Goal: Information Seeking & Learning: Check status

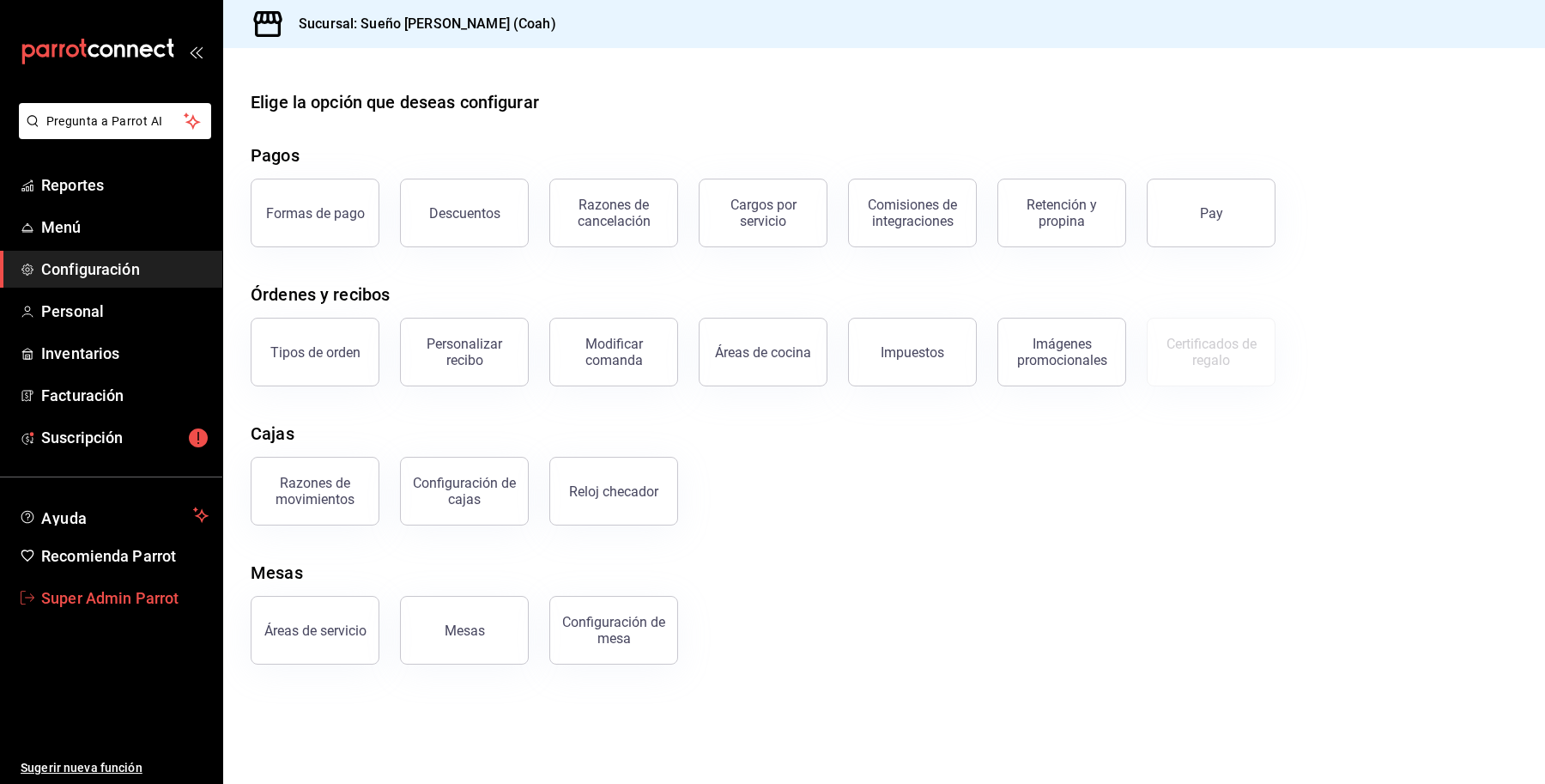
click at [113, 594] on span "Super Admin Parrot" at bounding box center [125, 597] width 167 height 23
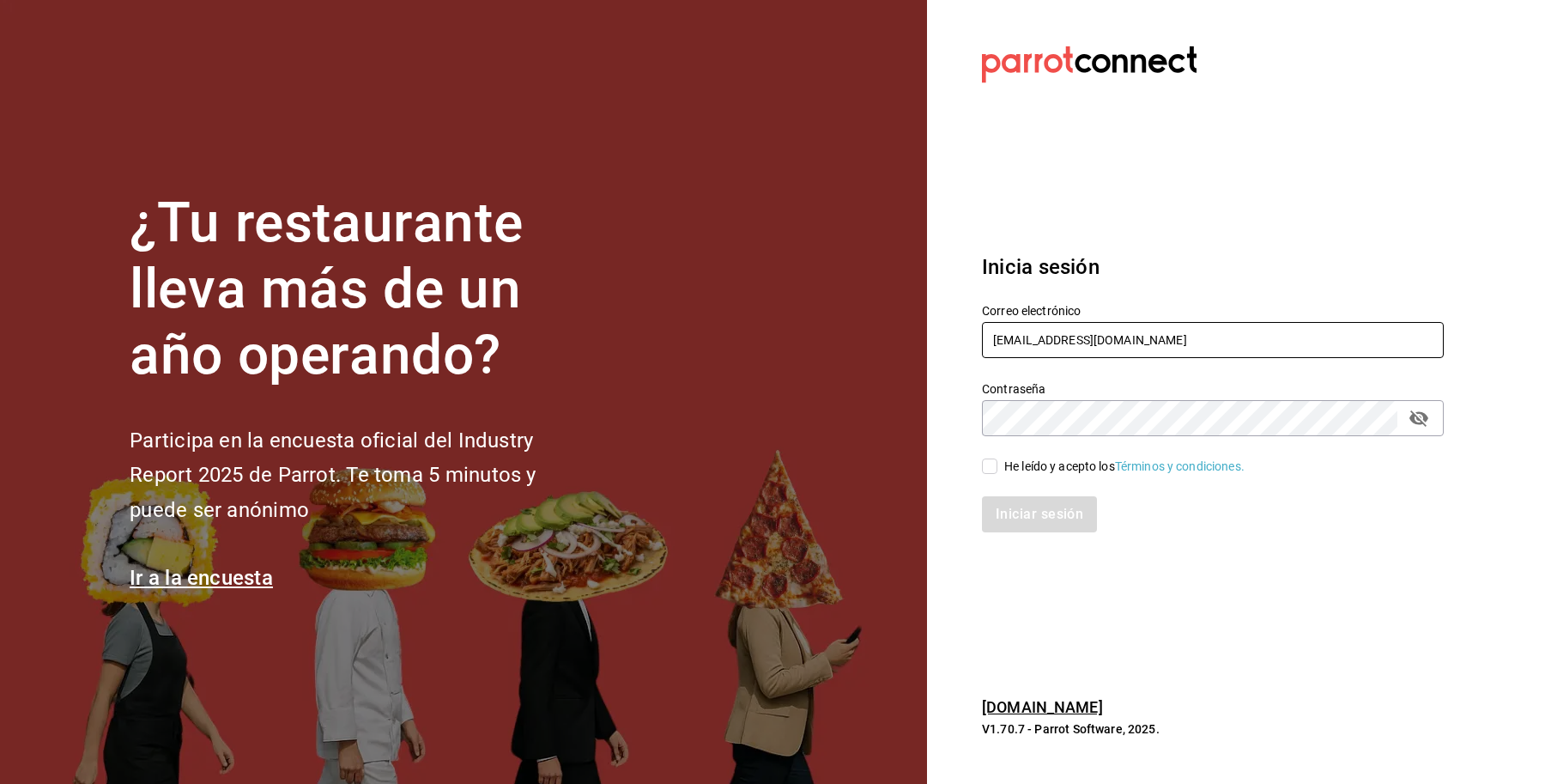
drag, startPoint x: 1151, startPoint y: 343, endPoint x: 890, endPoint y: 363, distance: 261.8
click at [890, 363] on div "¿Tu restaurante lleva más de un año operando? Participa en la encuesta oficial …" at bounding box center [772, 392] width 1545 height 784
type input "ñ"
type input "[EMAIL_ADDRESS][DOMAIN_NAME]"
click at [988, 465] on input "He leído y acepto los Términos y condiciones." at bounding box center [989, 466] width 16 height 16
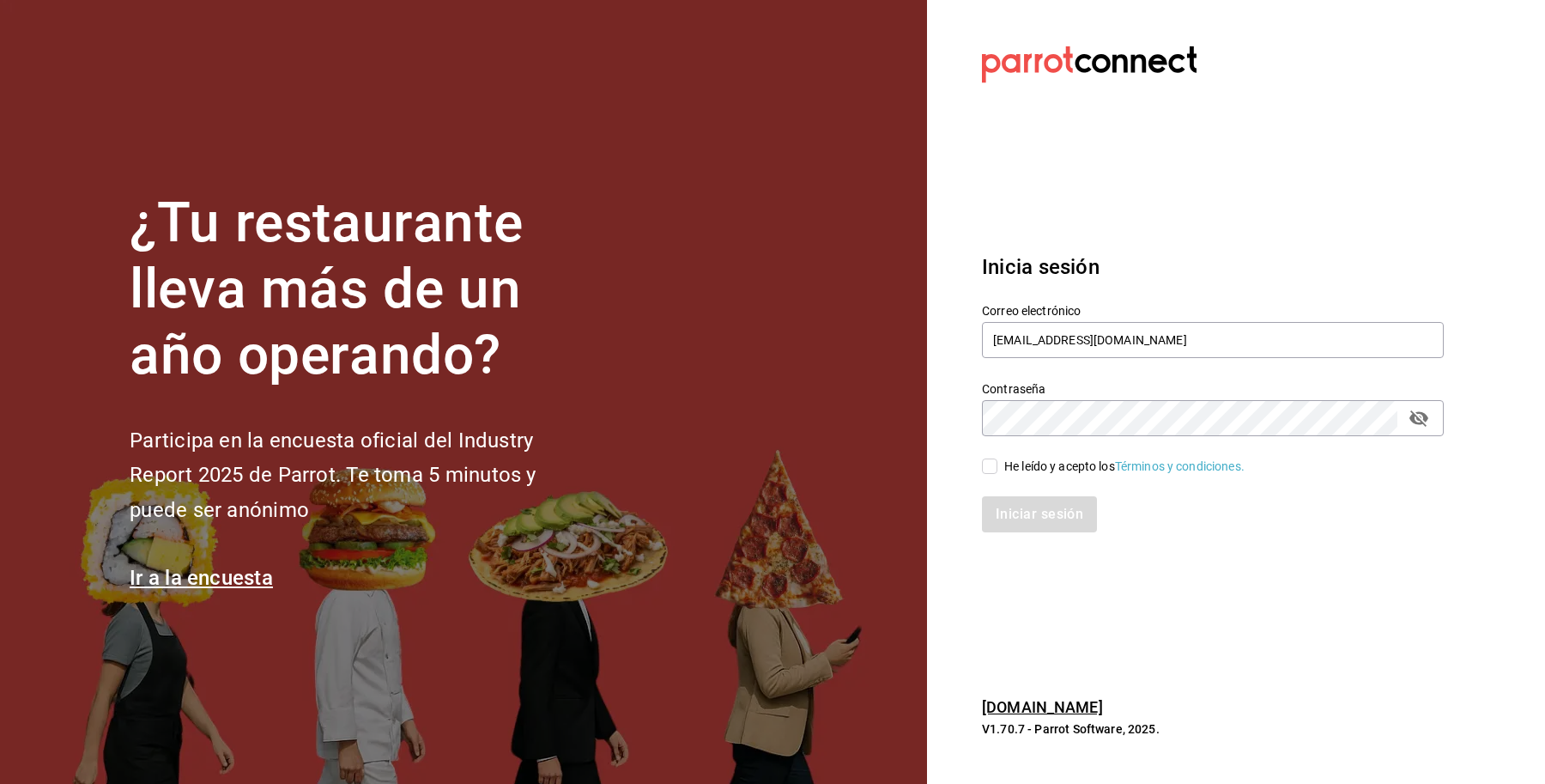
checkbox input "true"
click at [1039, 503] on button "Iniciar sesión" at bounding box center [1040, 513] width 117 height 36
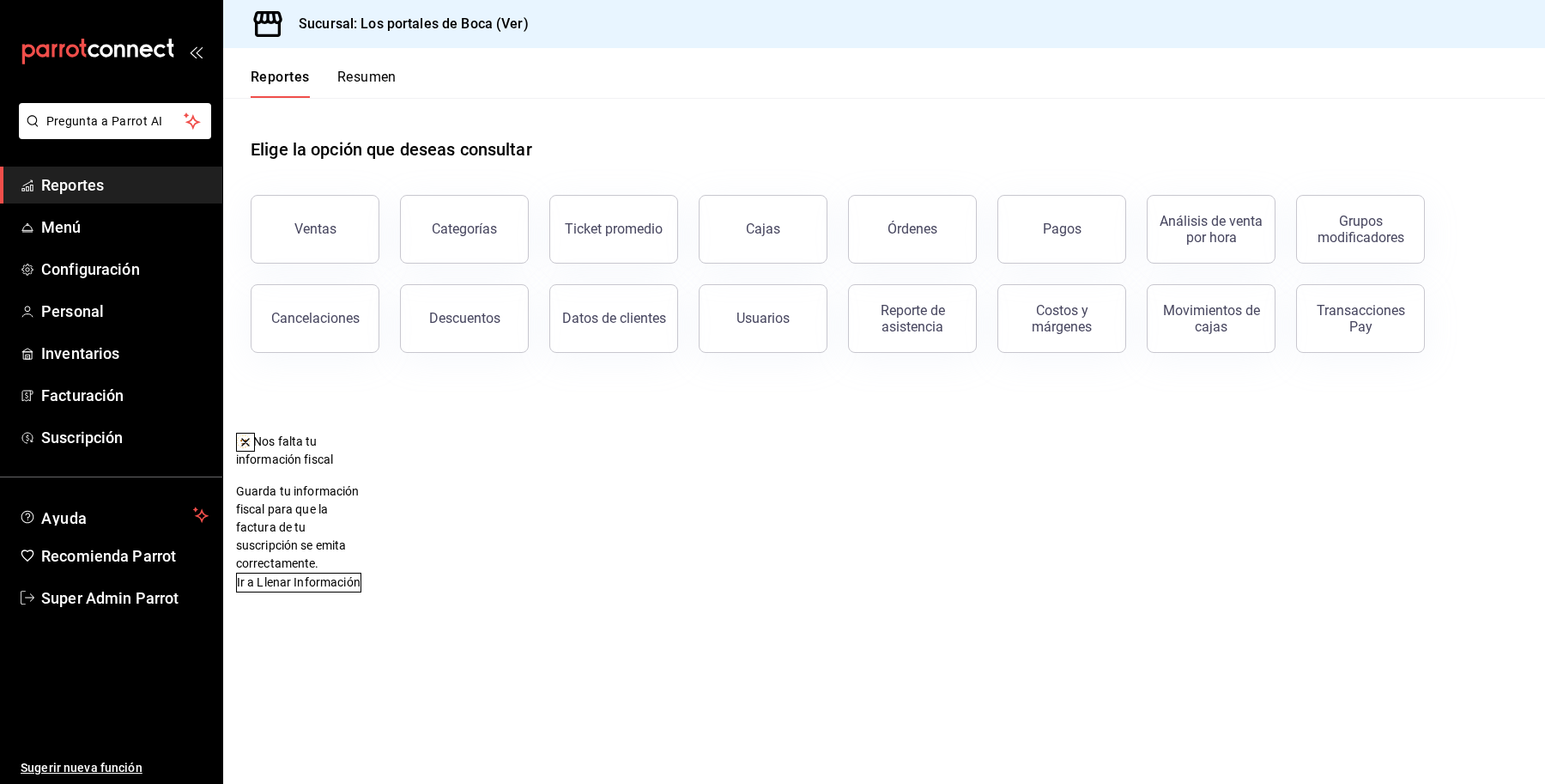
click at [252, 440] on icon at bounding box center [245, 442] width 14 height 14
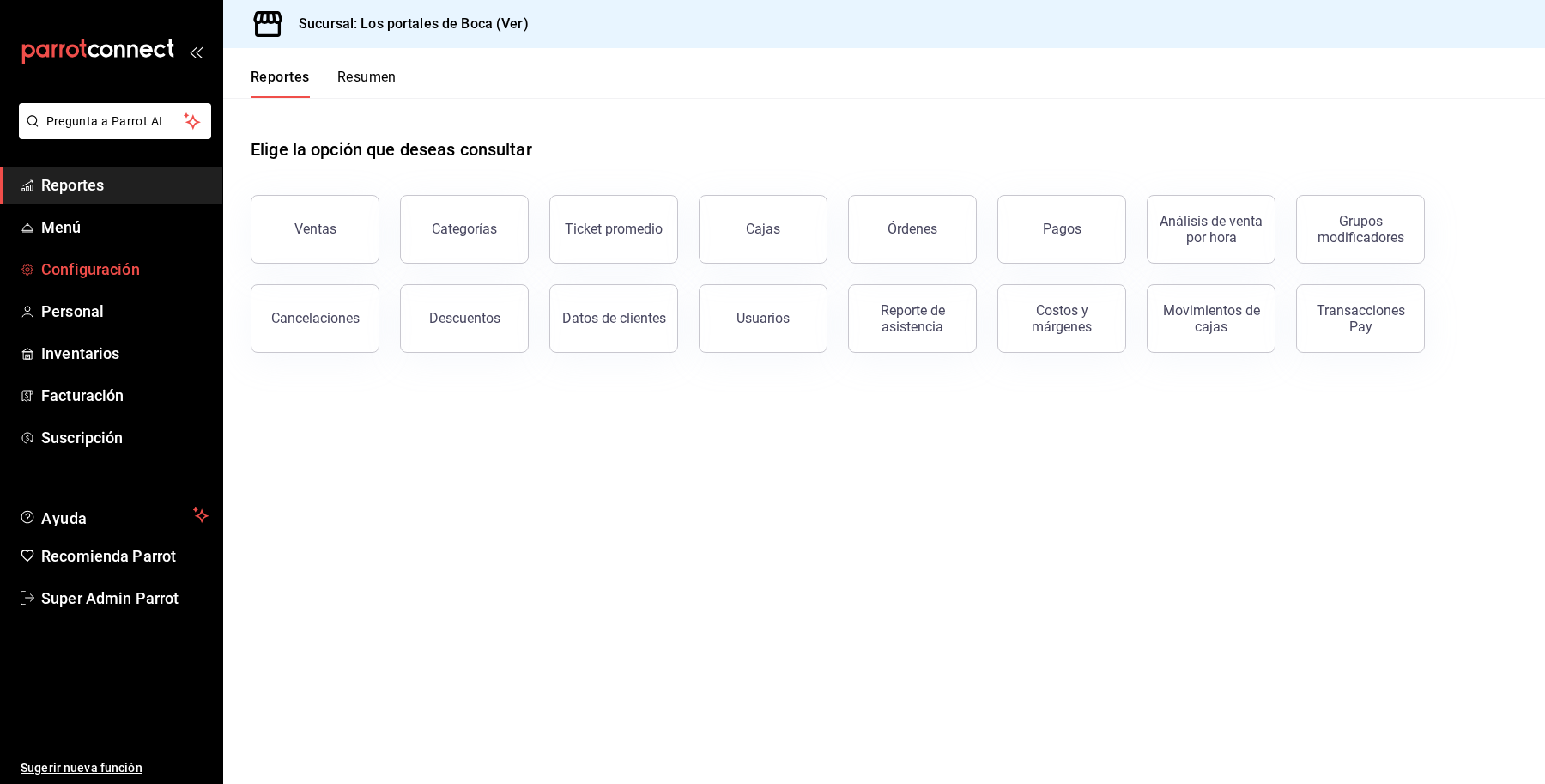
click at [125, 268] on span "Configuración" at bounding box center [125, 269] width 167 height 23
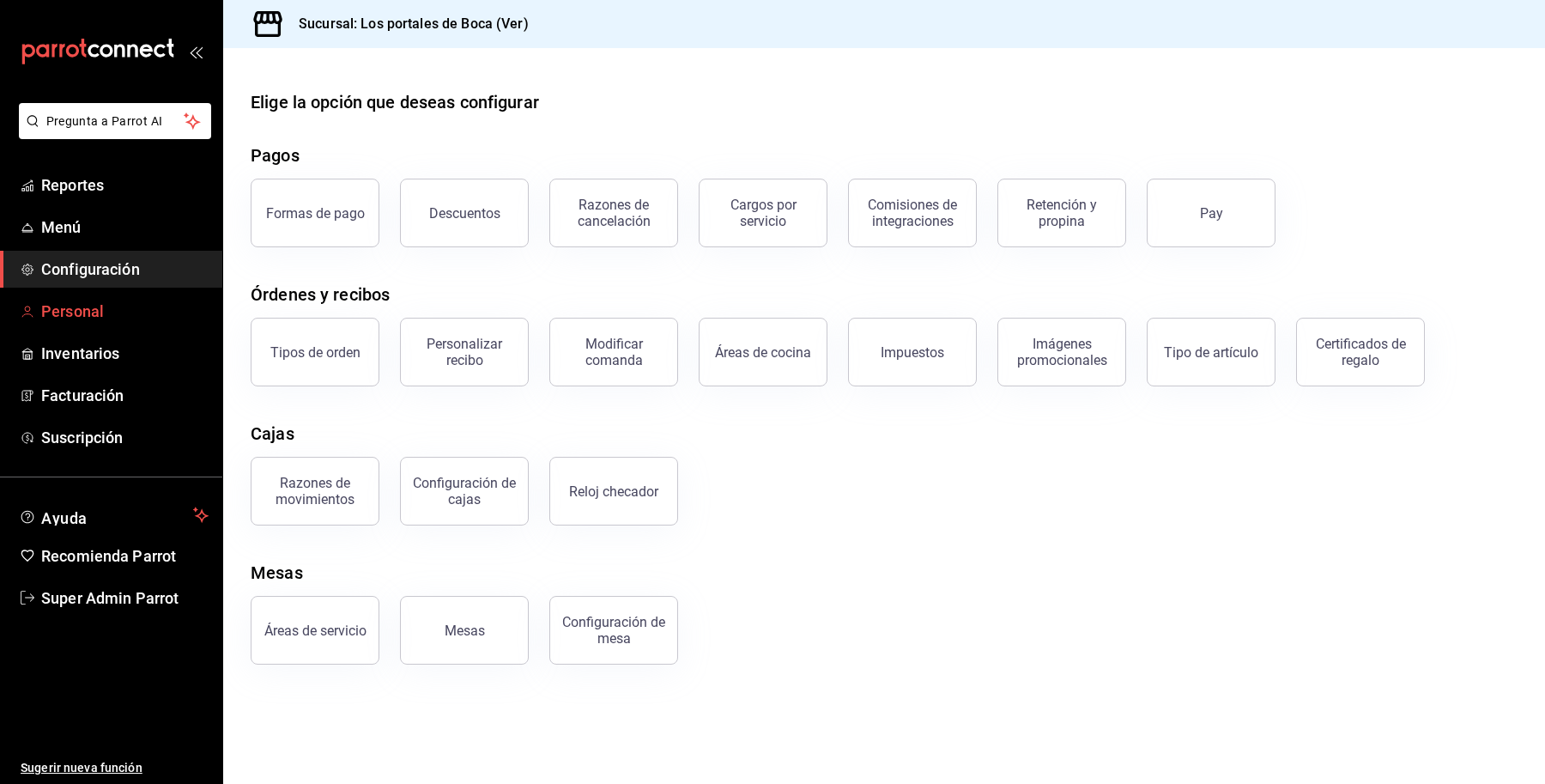
click at [83, 300] on span "Personal" at bounding box center [125, 311] width 167 height 23
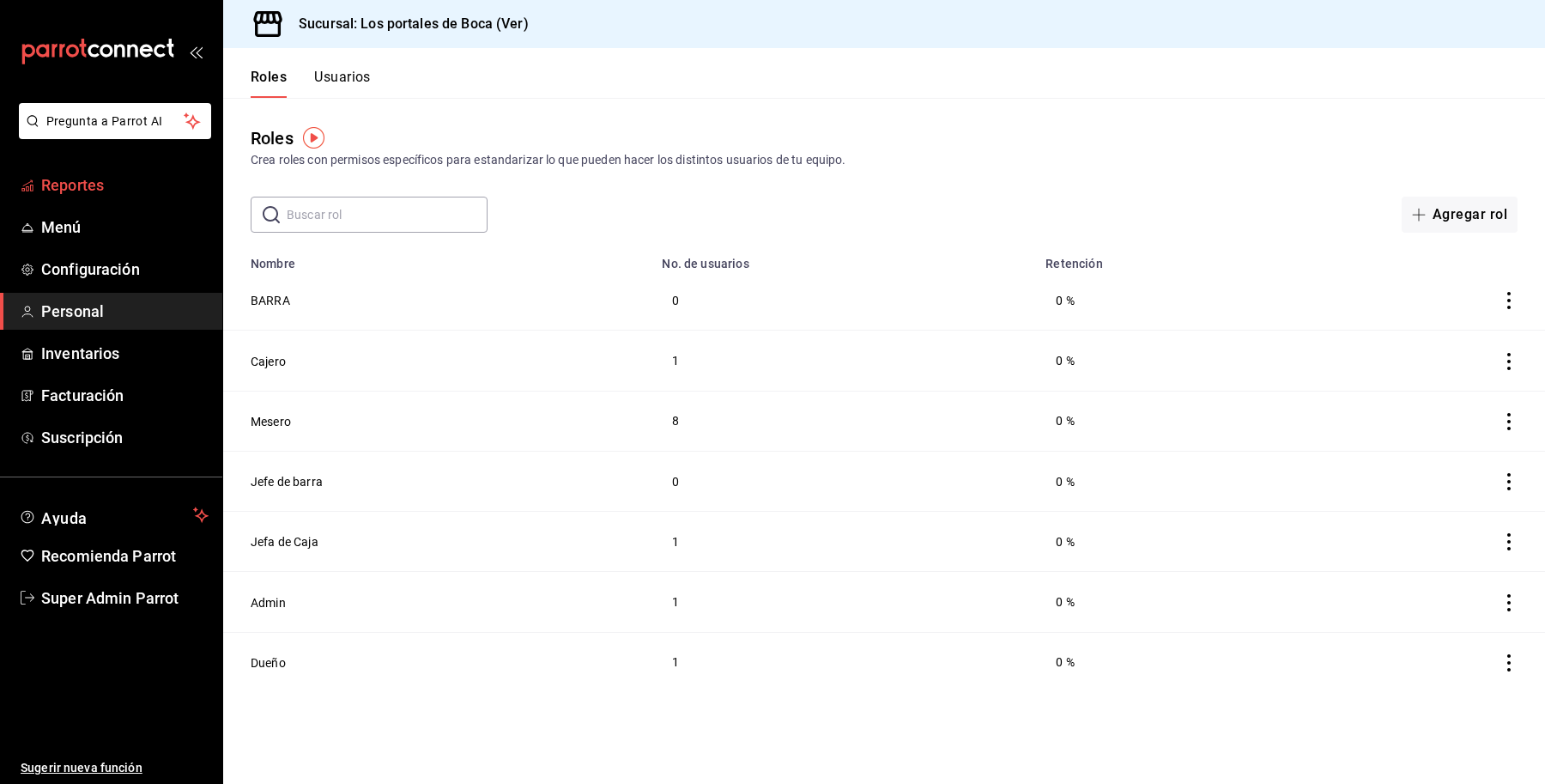
click at [69, 185] on span "Reportes" at bounding box center [125, 184] width 167 height 23
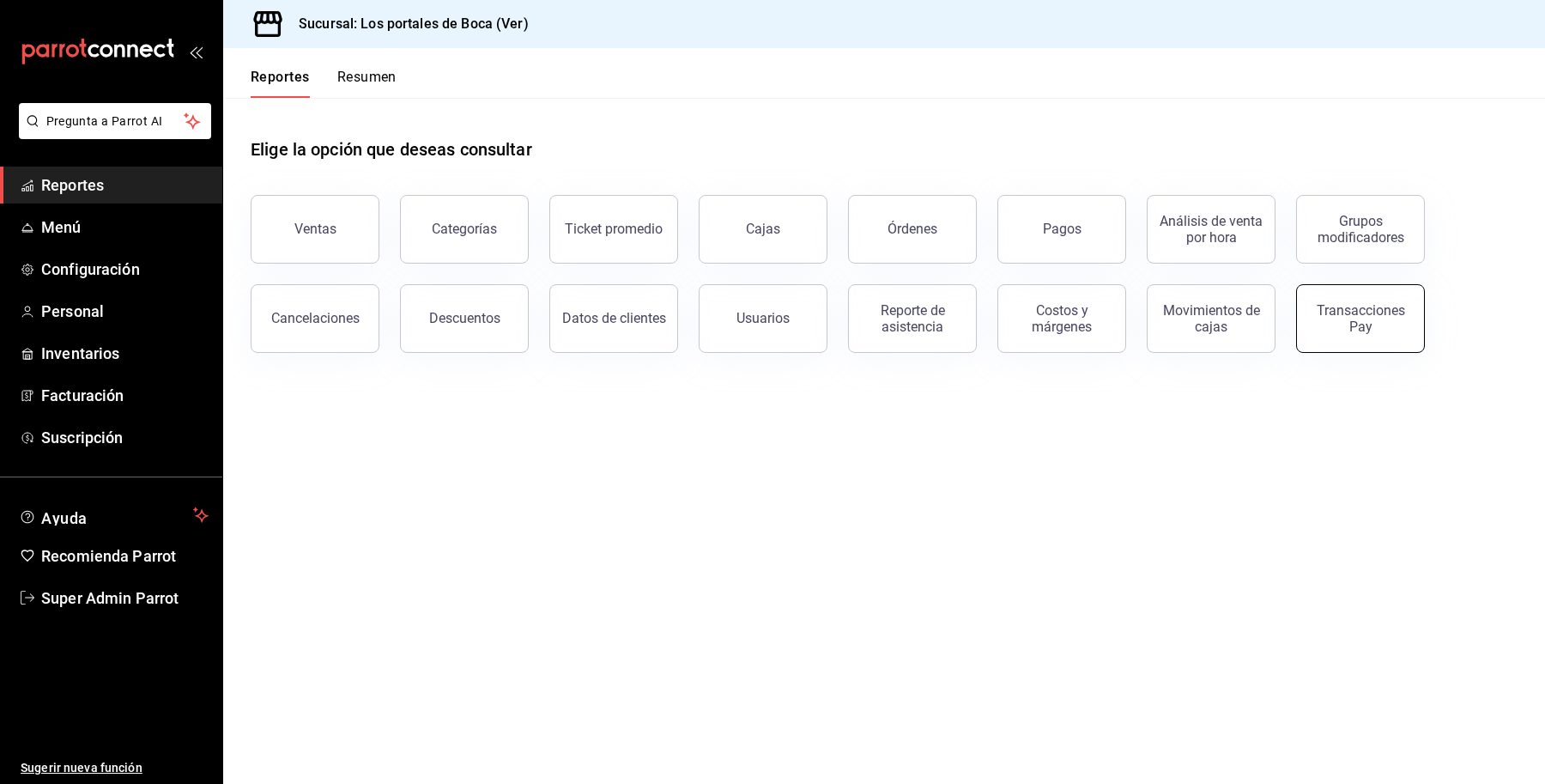
click at [1371, 322] on div "Transacciones Pay" at bounding box center [1360, 317] width 107 height 32
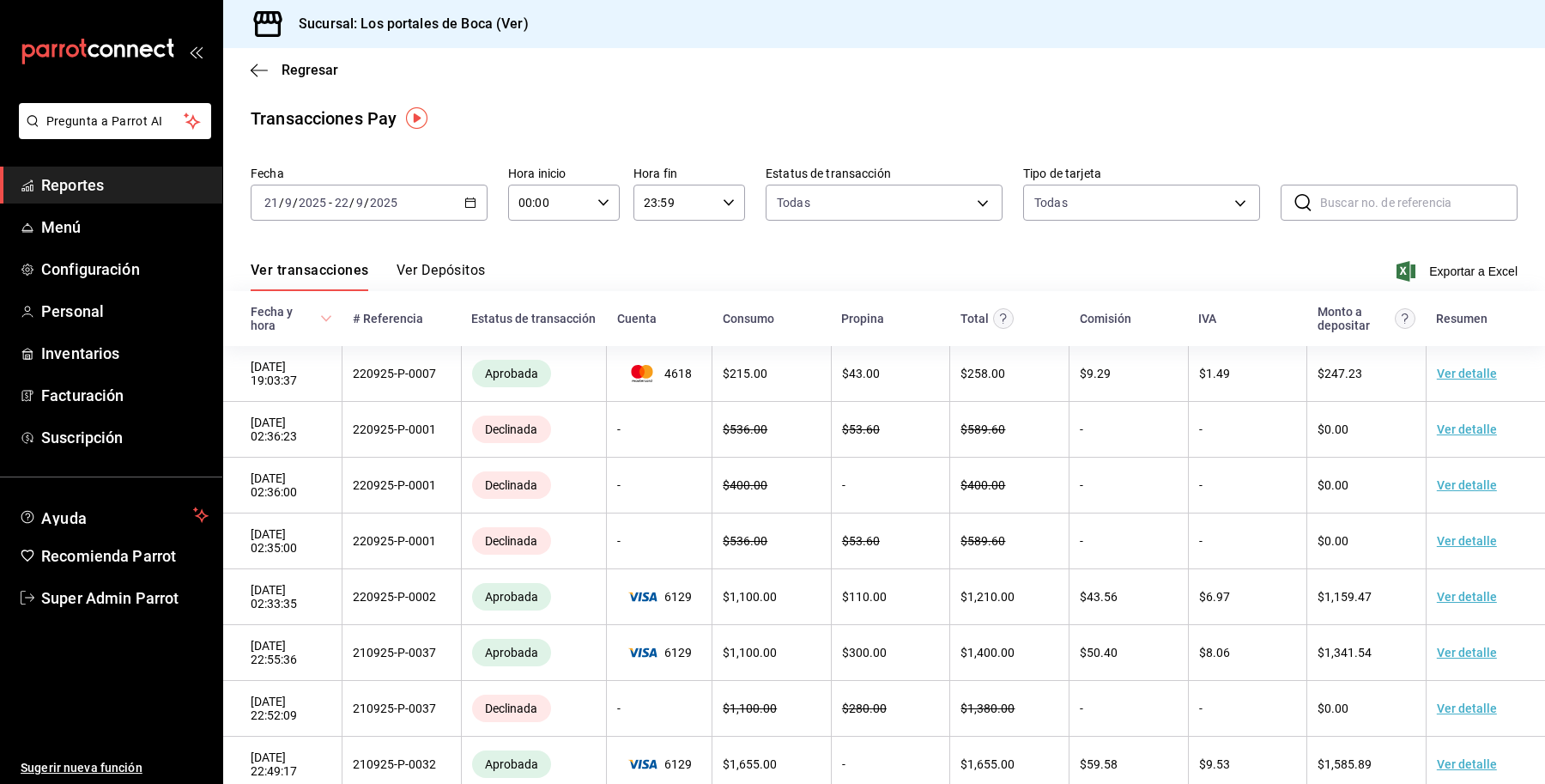
click at [379, 196] on input "2025" at bounding box center [384, 202] width 29 height 14
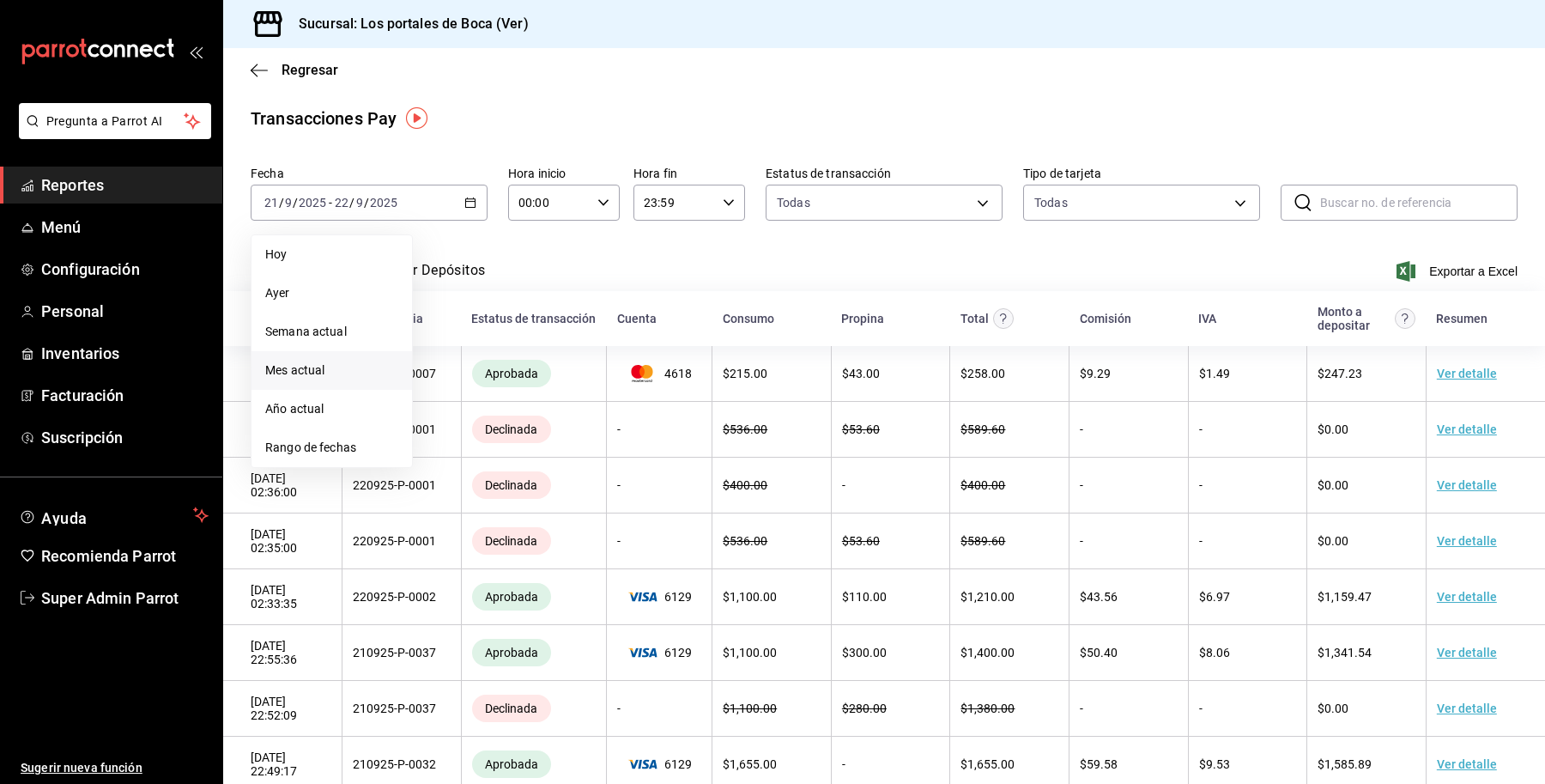
click at [358, 363] on span "Mes actual" at bounding box center [331, 371] width 133 height 18
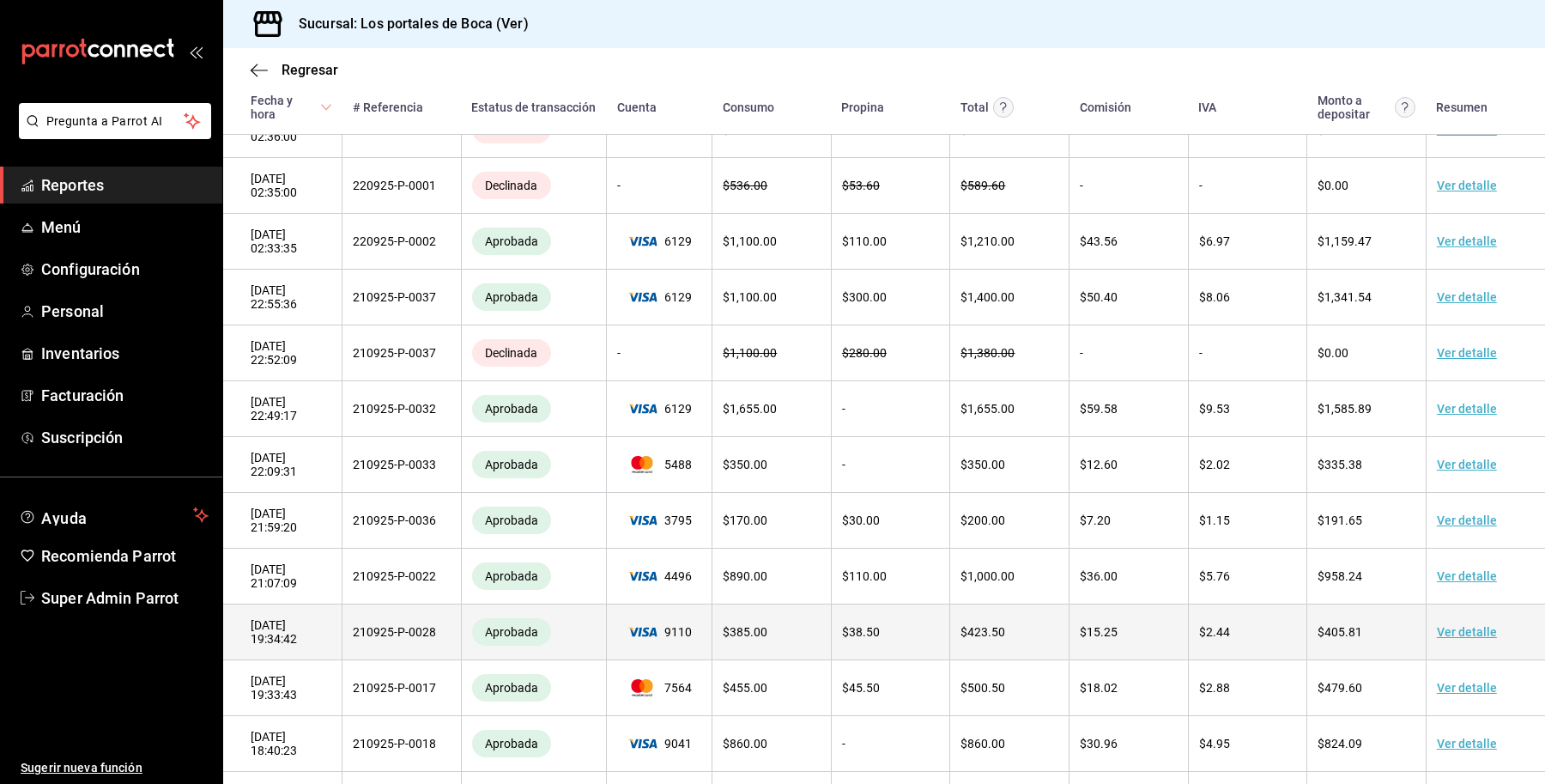
scroll to position [151, 0]
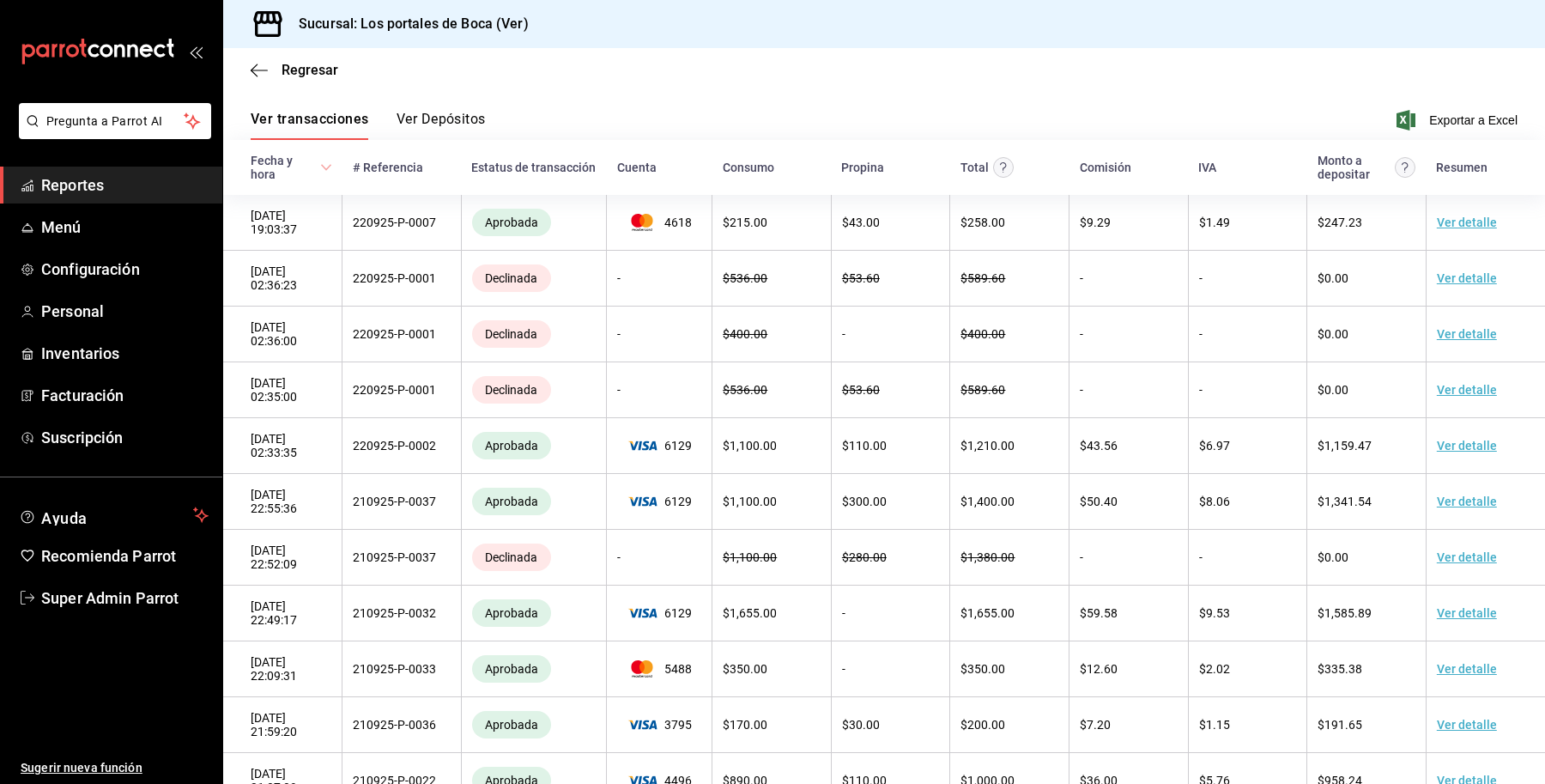
click at [414, 121] on button "Ver Depósitos" at bounding box center [441, 125] width 89 height 29
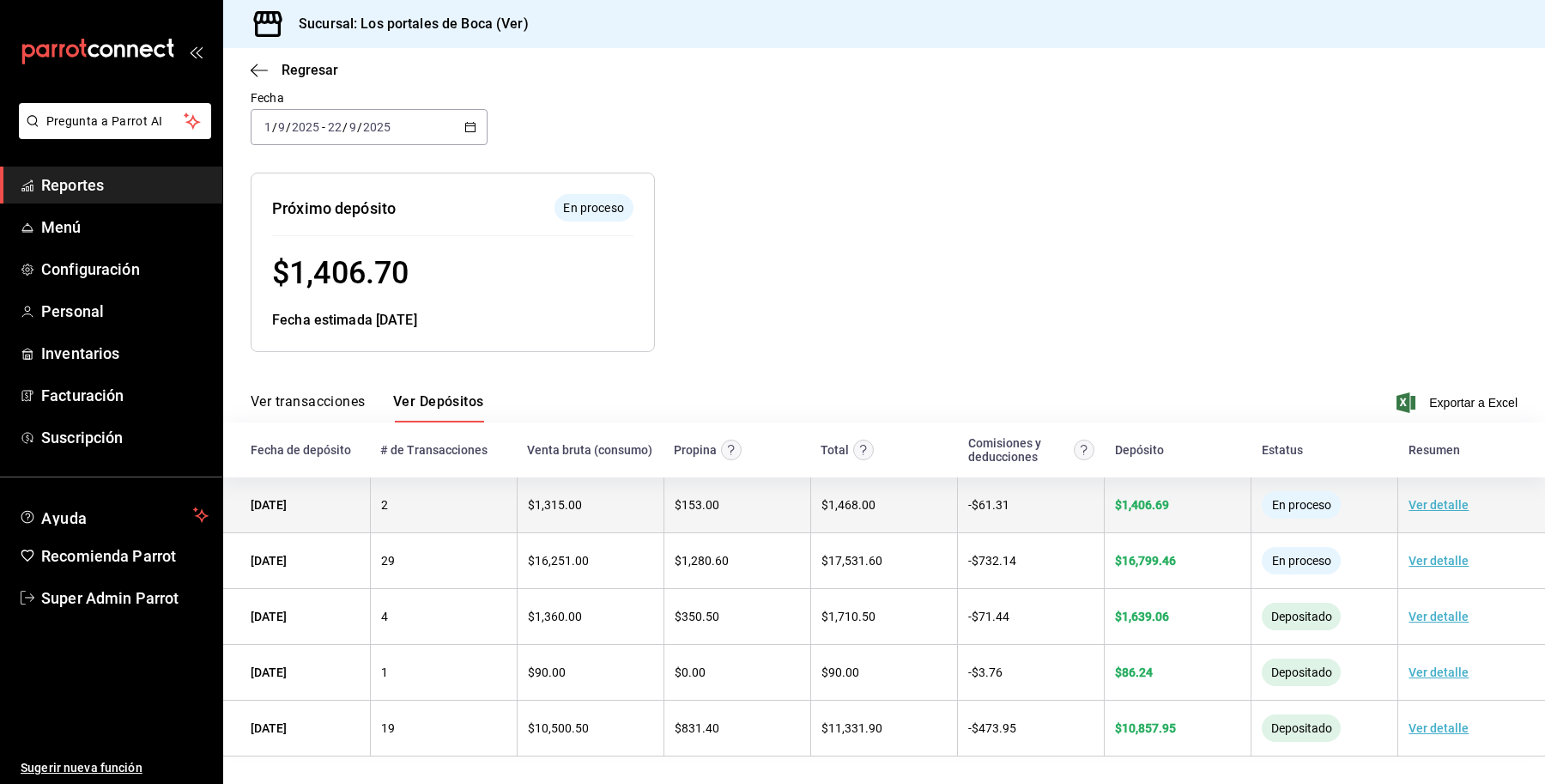
scroll to position [114, 0]
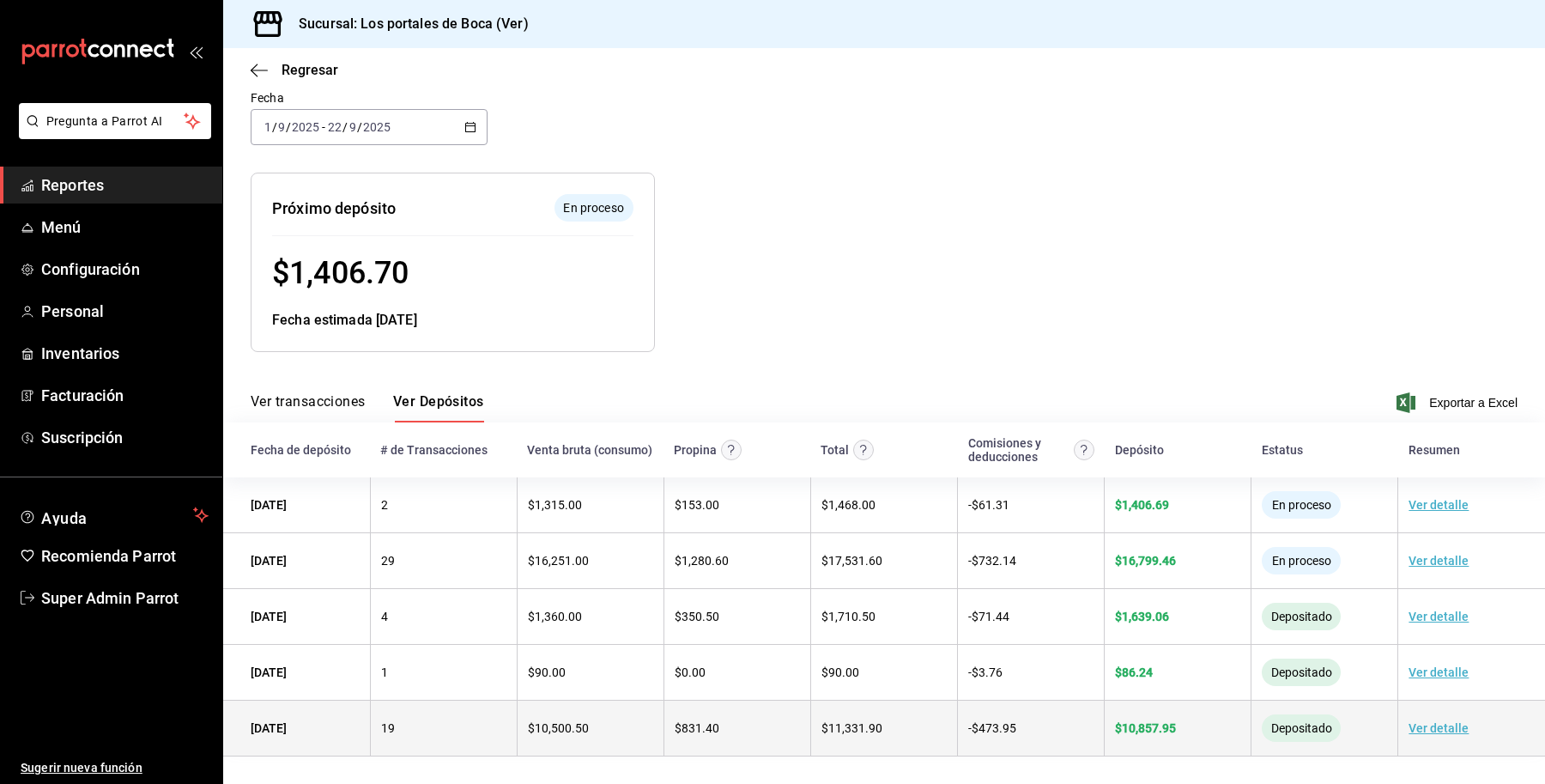
click at [1421, 726] on link "Ver detalle" at bounding box center [1438, 727] width 60 height 14
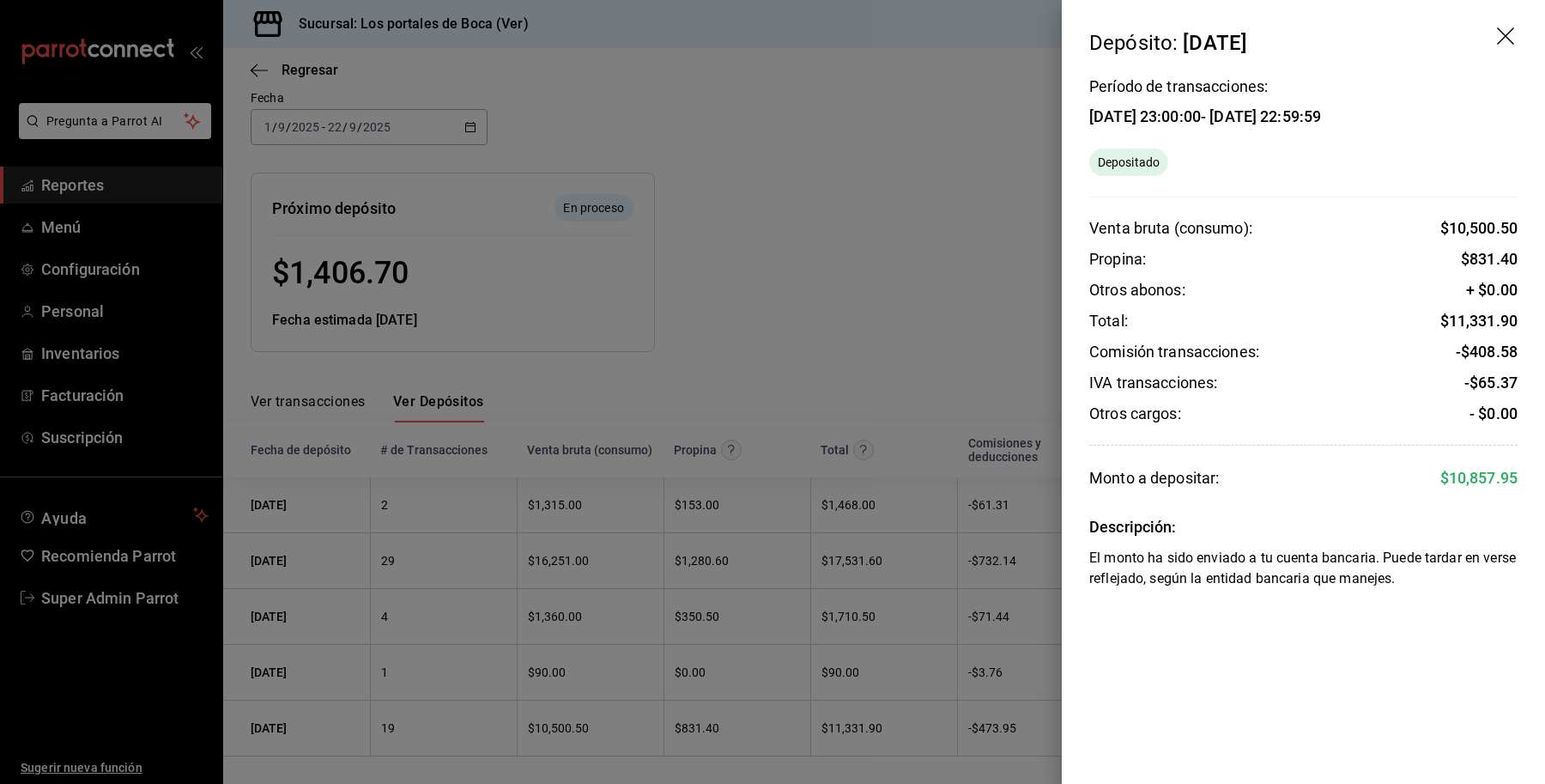
click at [1505, 40] on icon "drag" at bounding box center [1507, 38] width 20 height 20
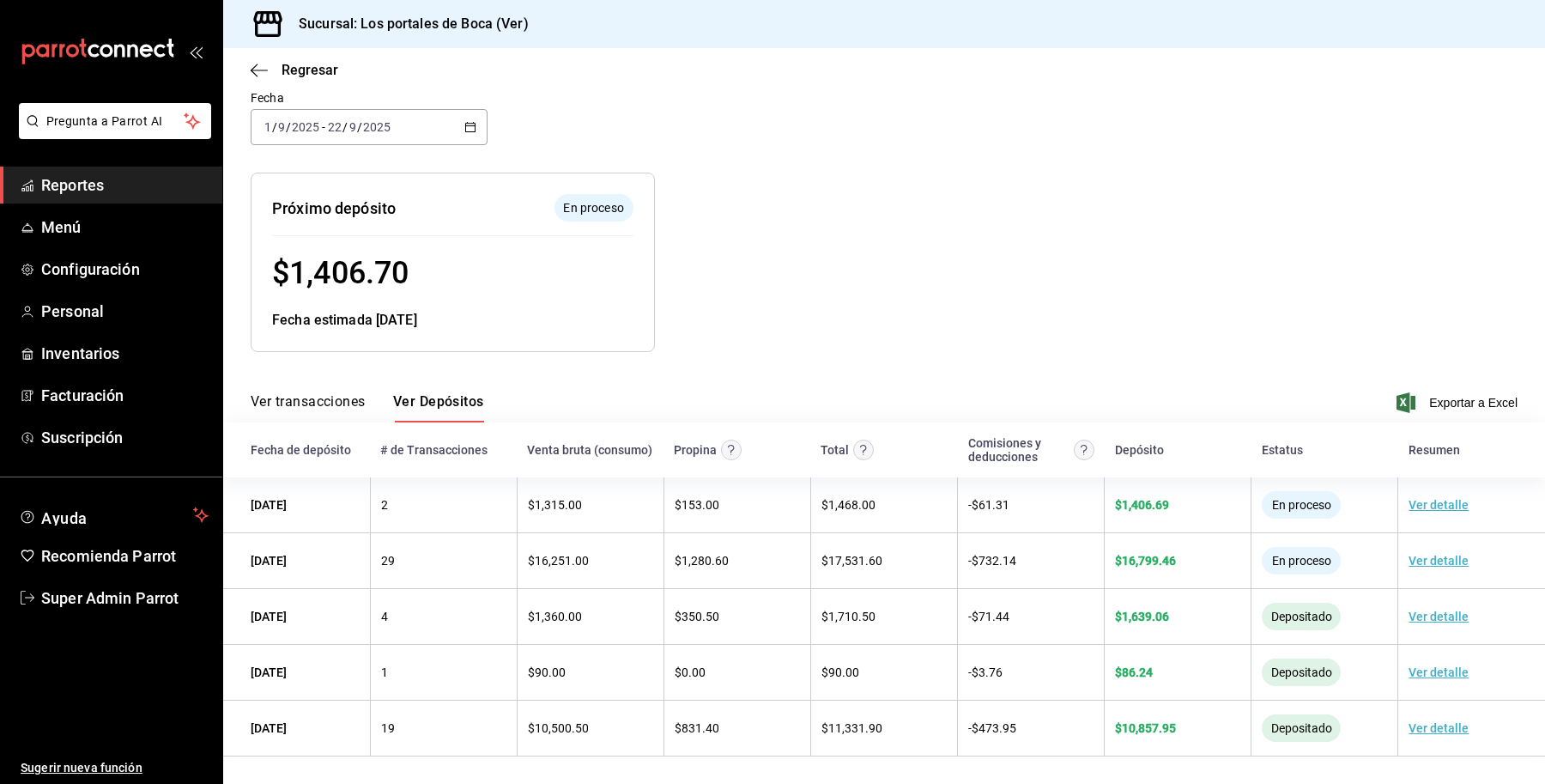
click at [1017, 285] on div at bounding box center [978, 248] width 647 height 207
click at [1168, 318] on div at bounding box center [978, 248] width 647 height 207
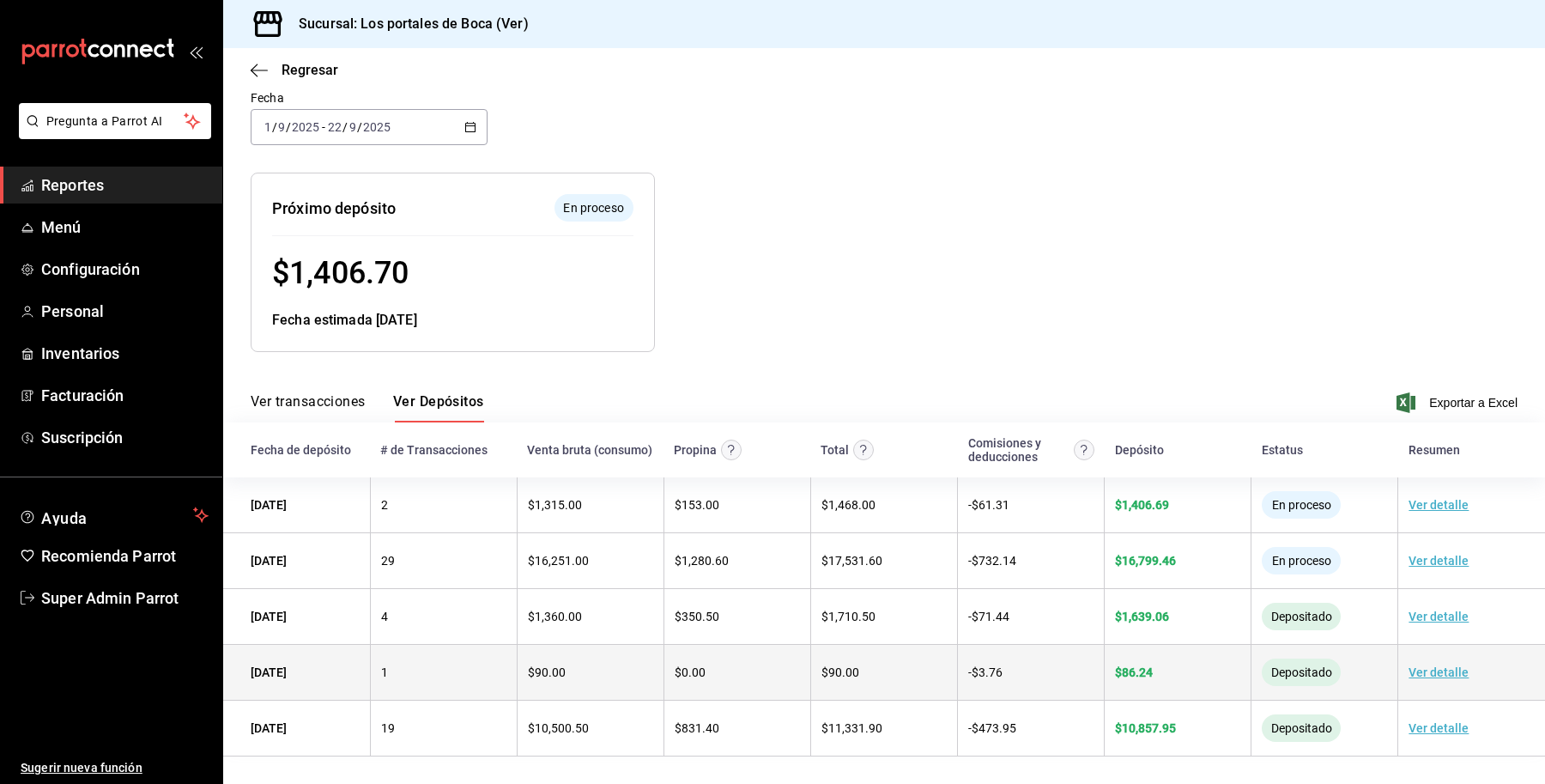
click at [1409, 681] on td "Ver detalle" at bounding box center [1470, 672] width 146 height 56
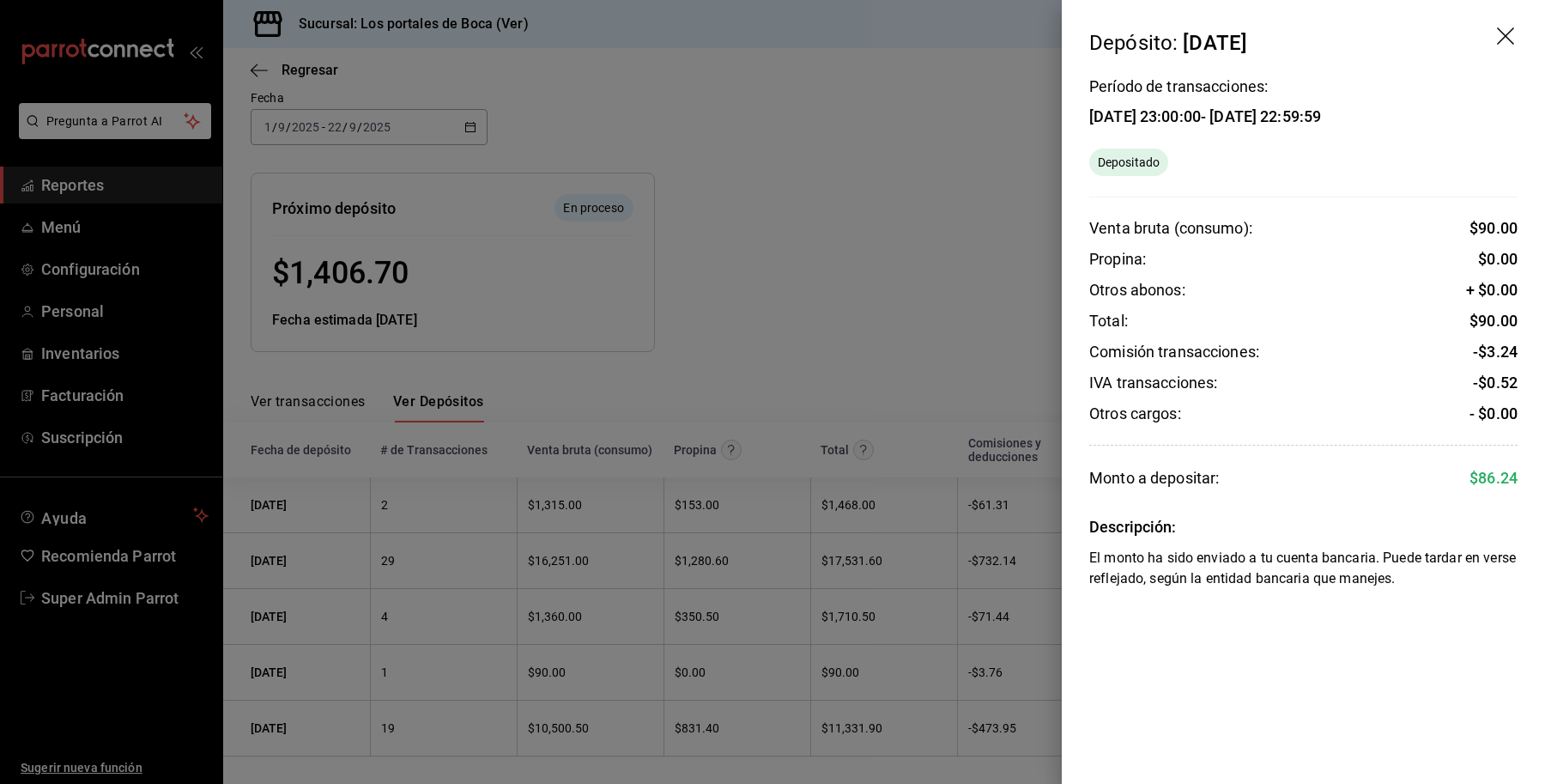
click at [1257, 366] on div "Período de transacciones: 16/09/25 23:00:00 - 17/09/25 22:59:59 Depositado Vent…" at bounding box center [1303, 334] width 483 height 510
click at [912, 247] on div at bounding box center [772, 392] width 1545 height 784
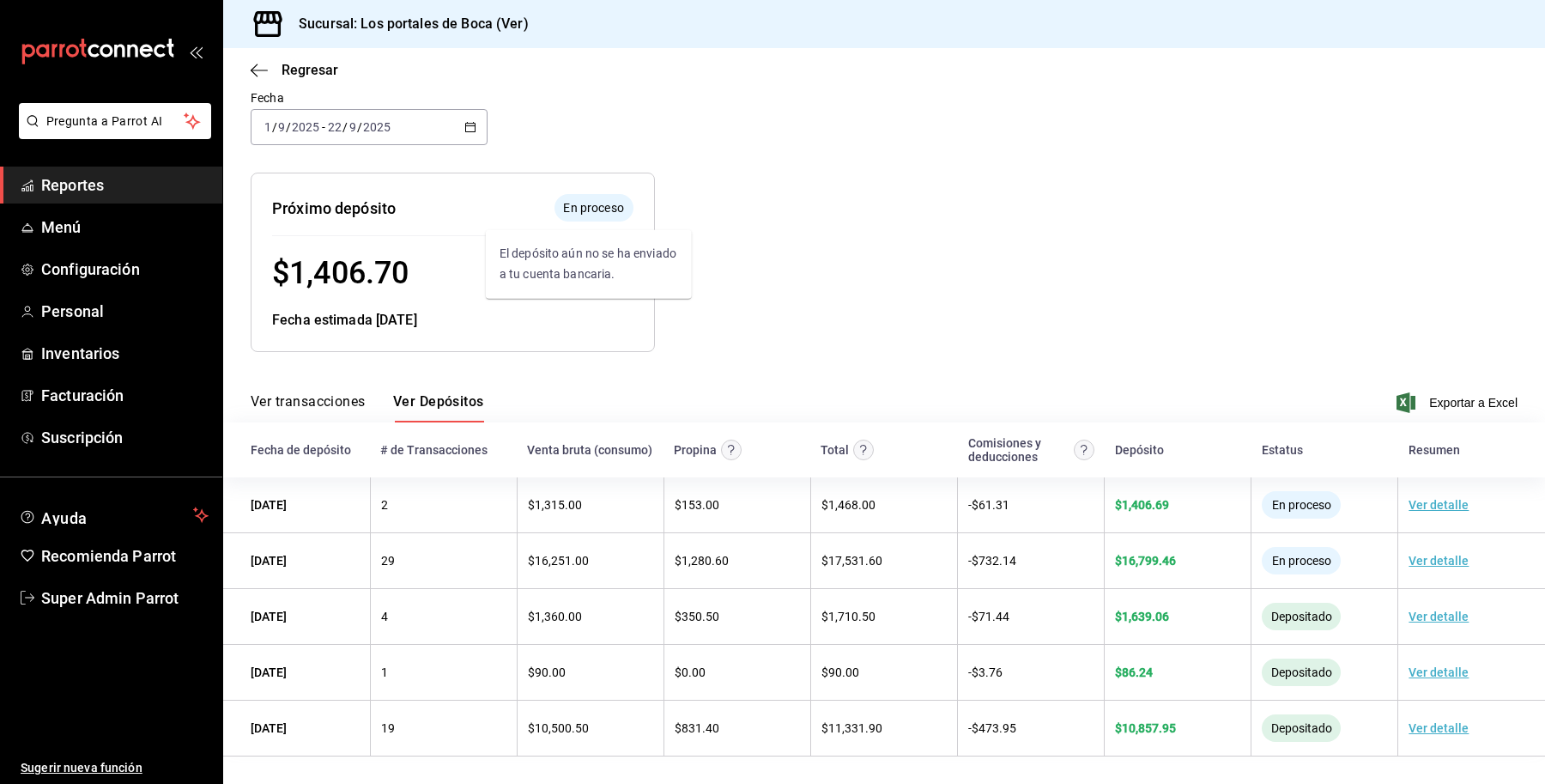
click at [562, 212] on span "En proceso" at bounding box center [593, 208] width 74 height 18
click at [275, 414] on button "Ver transacciones" at bounding box center [307, 408] width 115 height 29
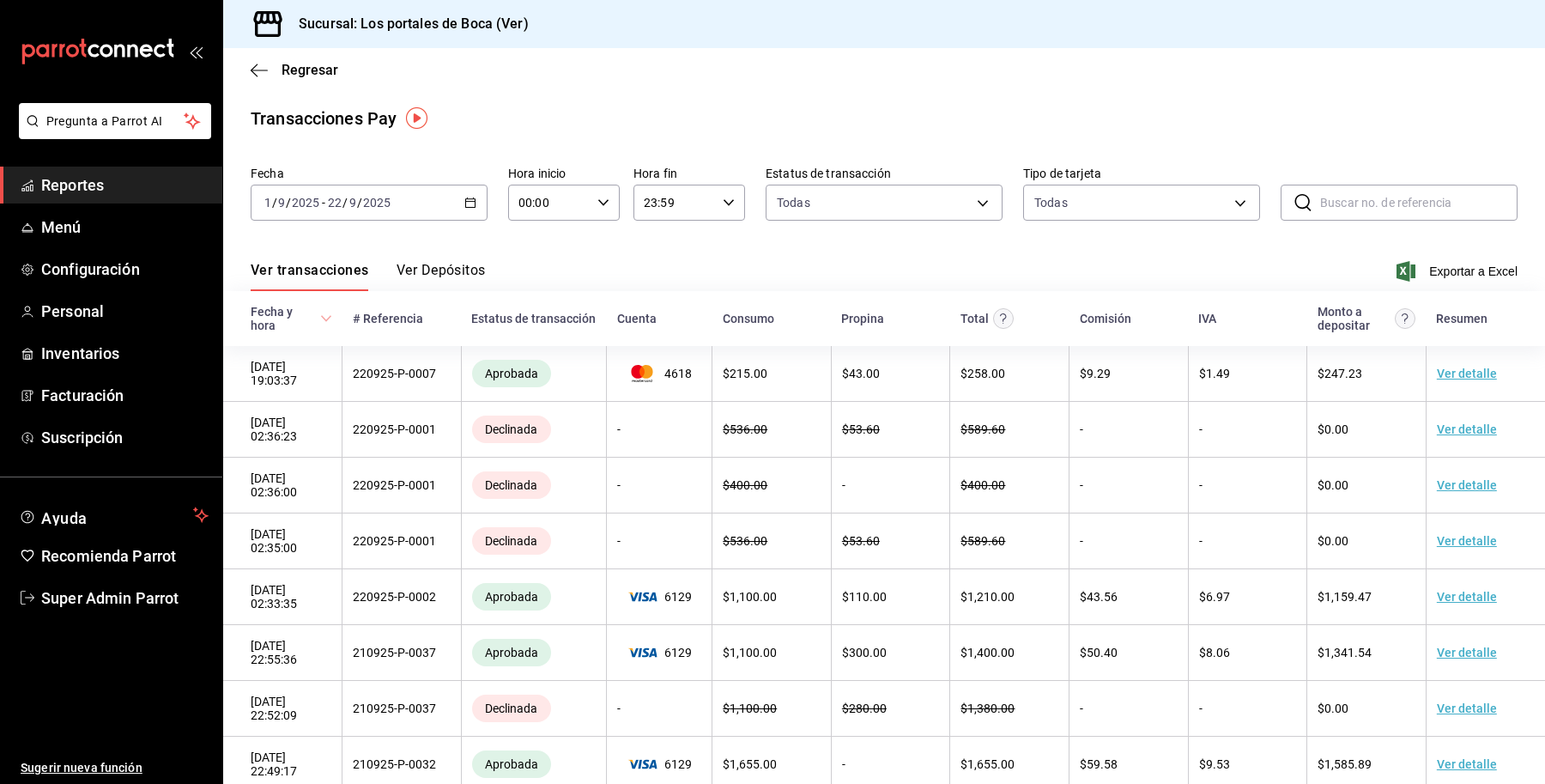
click at [434, 271] on button "Ver Depósitos" at bounding box center [441, 276] width 89 height 29
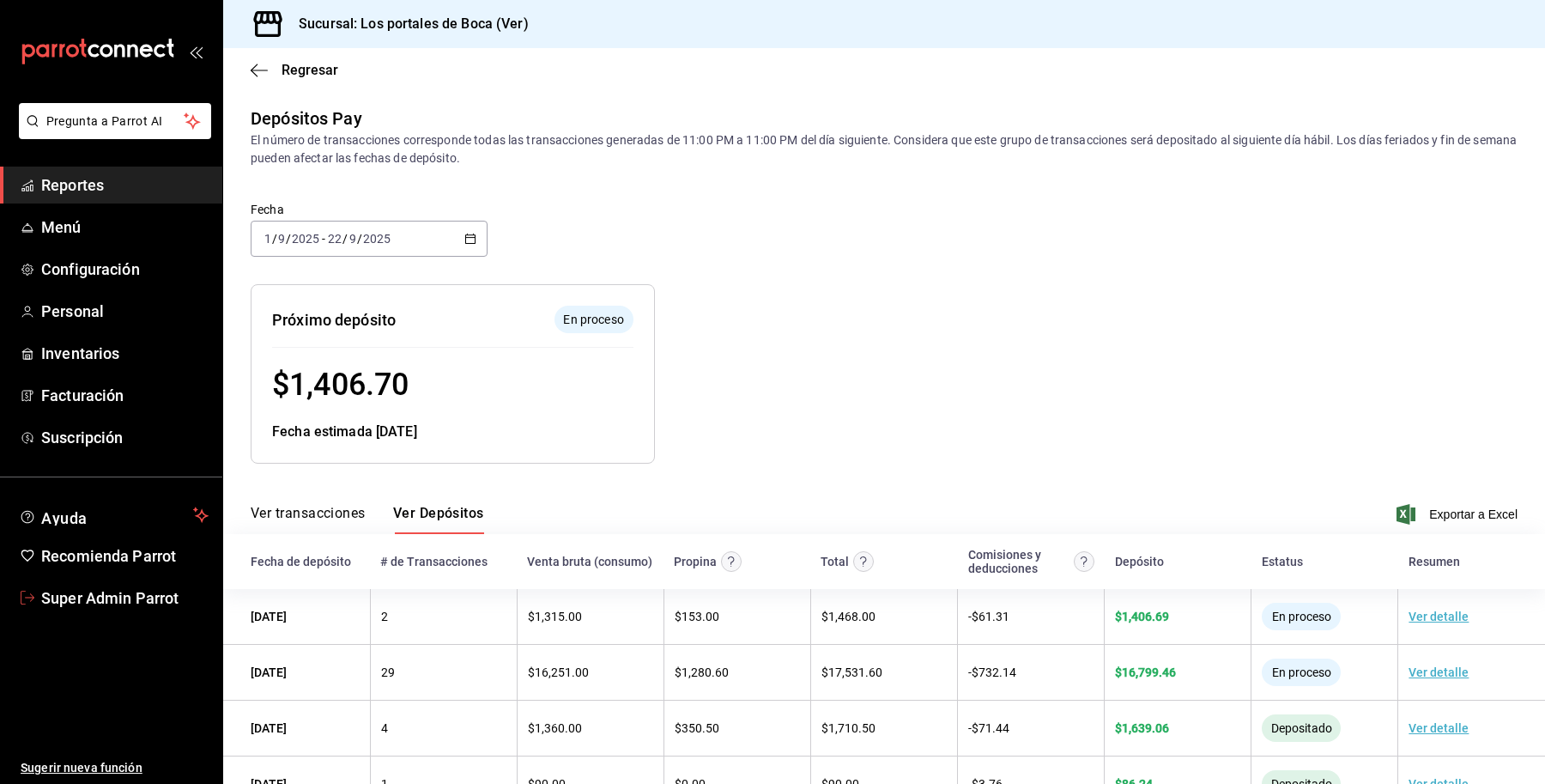
click at [121, 609] on link "Super Admin Parrot" at bounding box center [111, 598] width 223 height 37
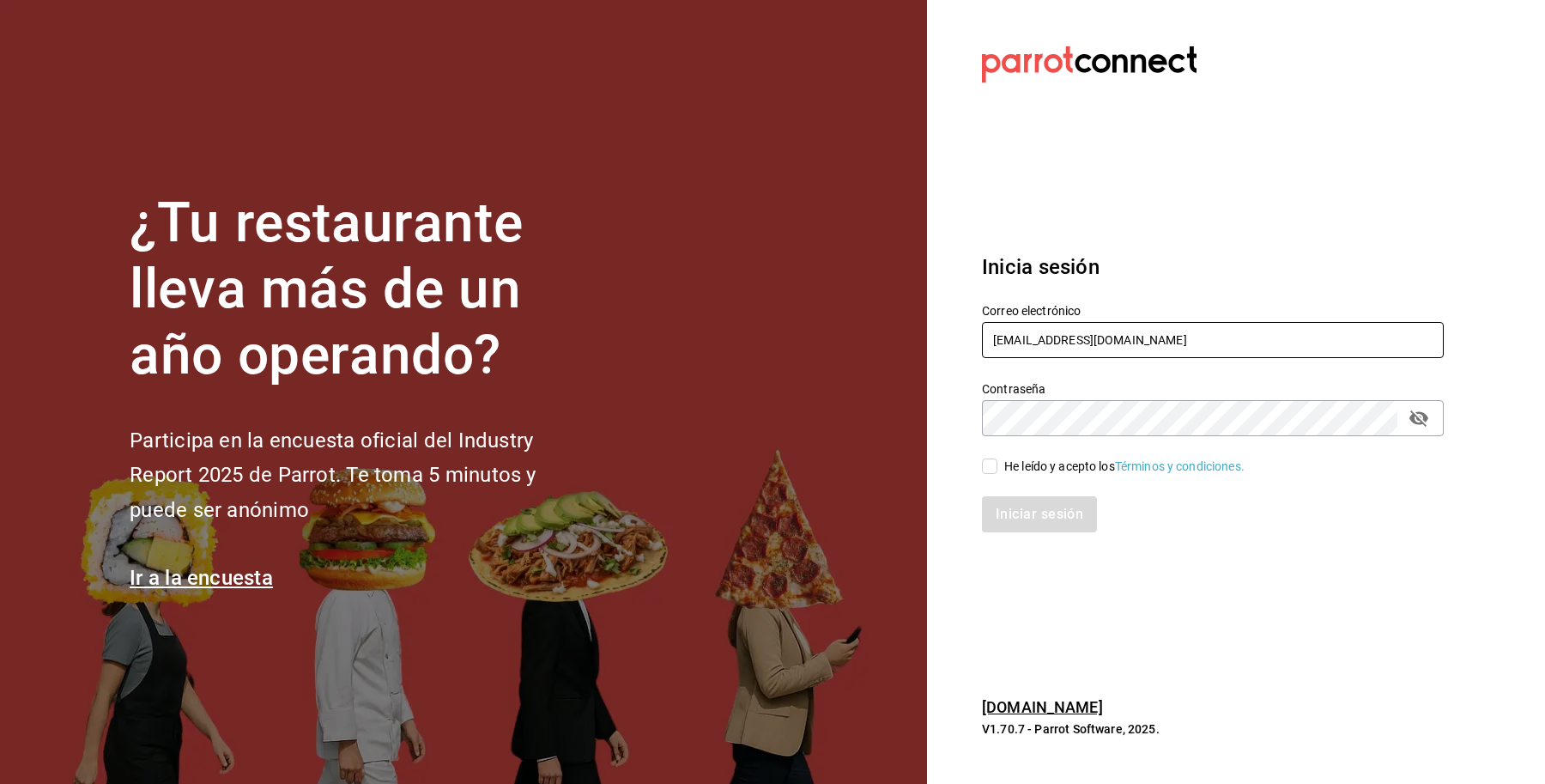
drag, startPoint x: 1208, startPoint y: 339, endPoint x: 1126, endPoint y: 207, distance: 155.4
click at [917, 333] on div "¿Tu restaurante lleva más de un año operando? Participa en la encuesta oficial …" at bounding box center [772, 392] width 1545 height 784
type input "taqueriadonpepe@cdmx.com"
click at [1034, 468] on div "He leído y acepto los Términos y condiciones." at bounding box center [1124, 467] width 240 height 18
click at [997, 468] on input "He leído y acepto los Términos y condiciones." at bounding box center [989, 466] width 16 height 16
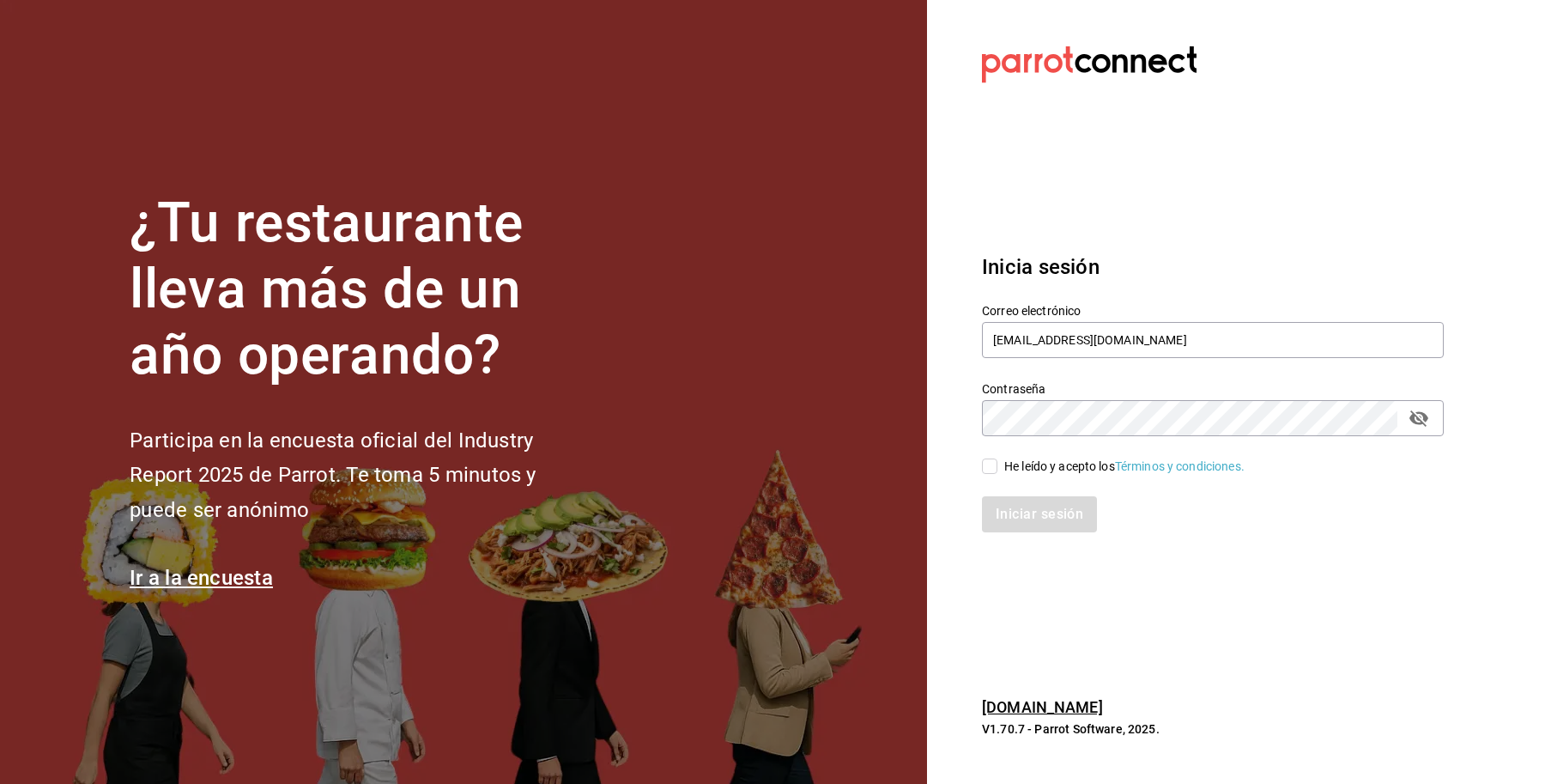
checkbox input "true"
click at [1019, 502] on button "Iniciar sesión" at bounding box center [1040, 513] width 117 height 36
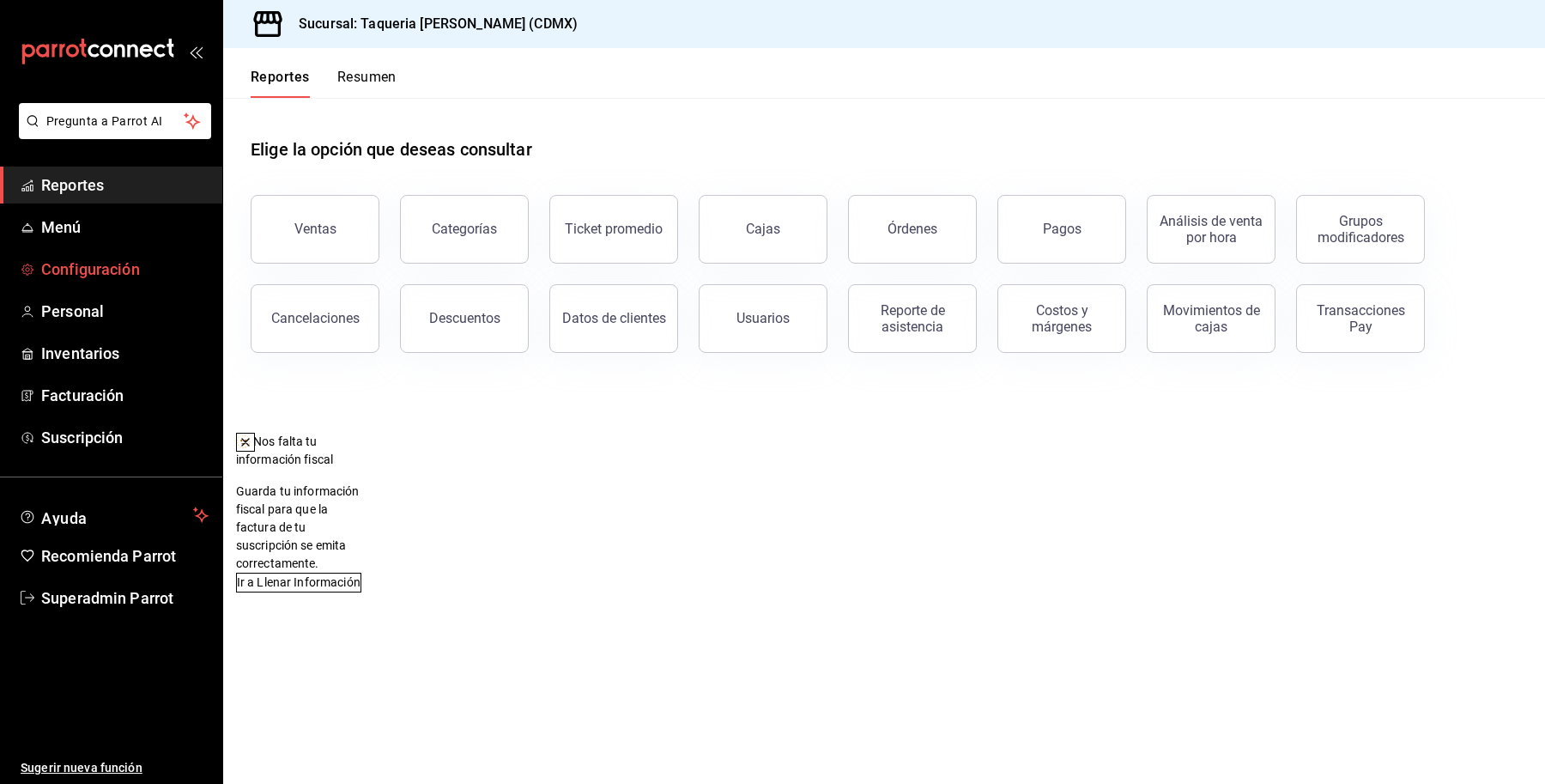
click at [101, 269] on span "Configuración" at bounding box center [125, 269] width 167 height 23
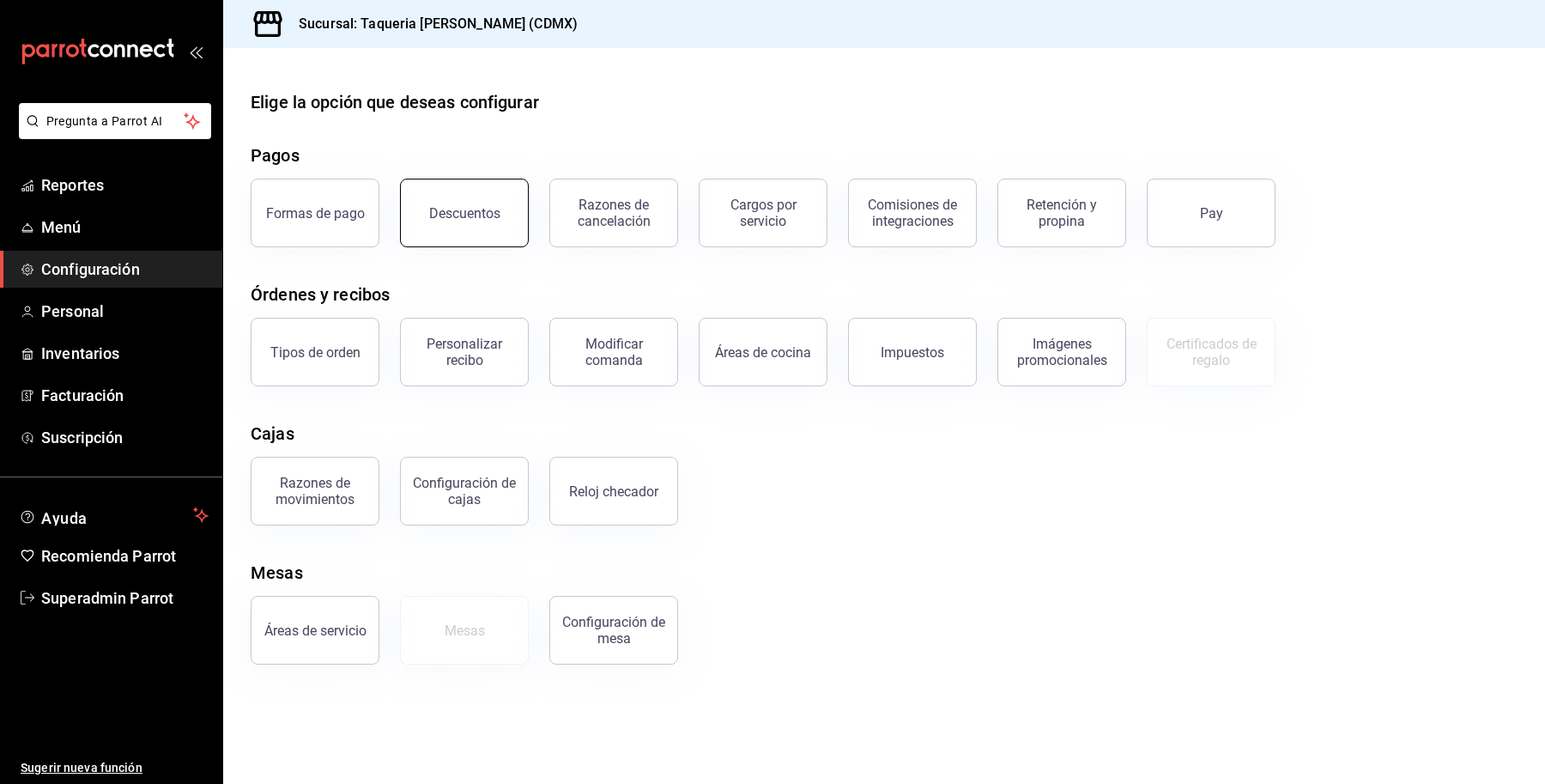
click at [486, 208] on div "Descuentos" at bounding box center [464, 213] width 71 height 17
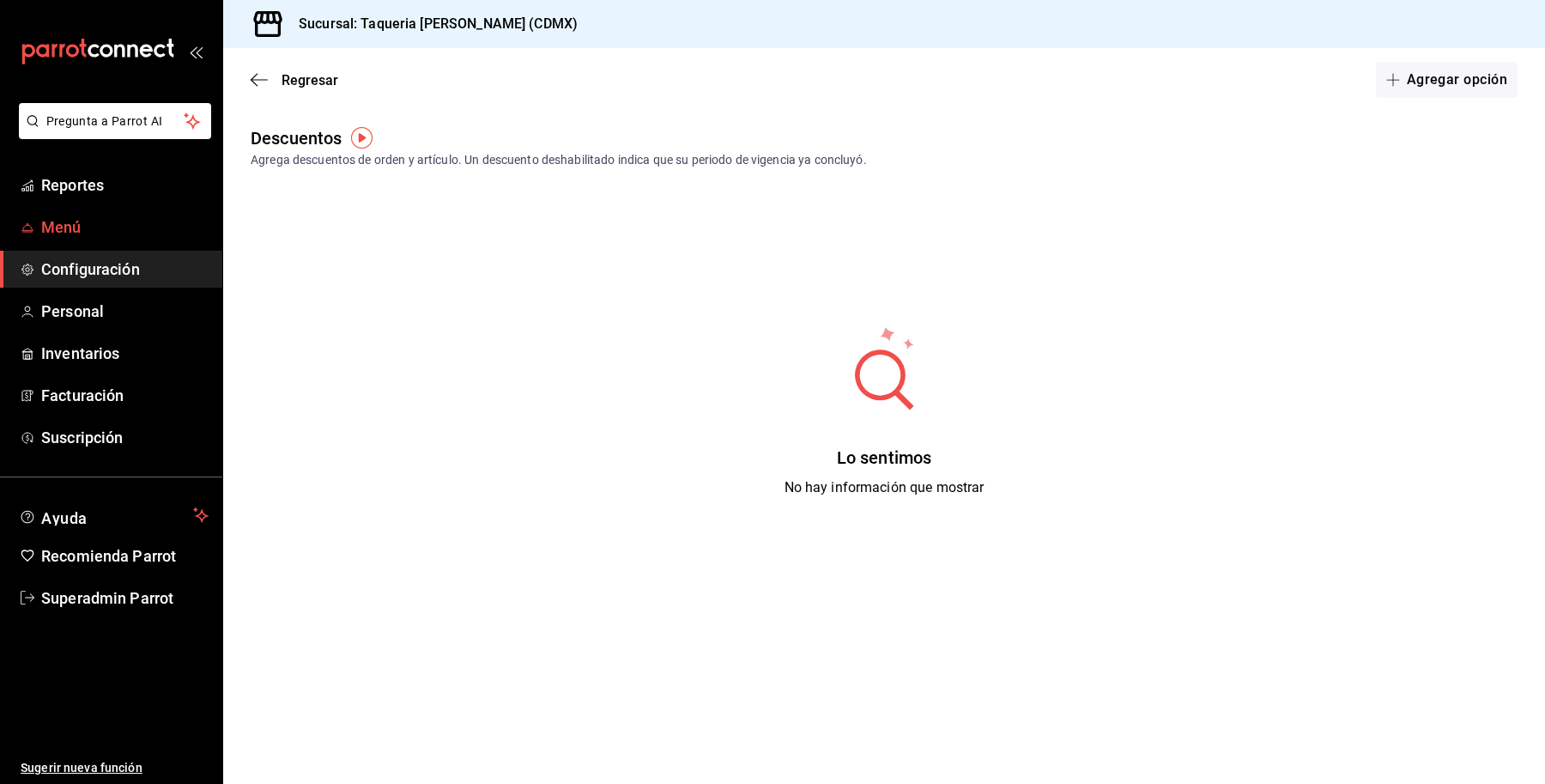
click at [98, 232] on span "Menú" at bounding box center [125, 226] width 167 height 23
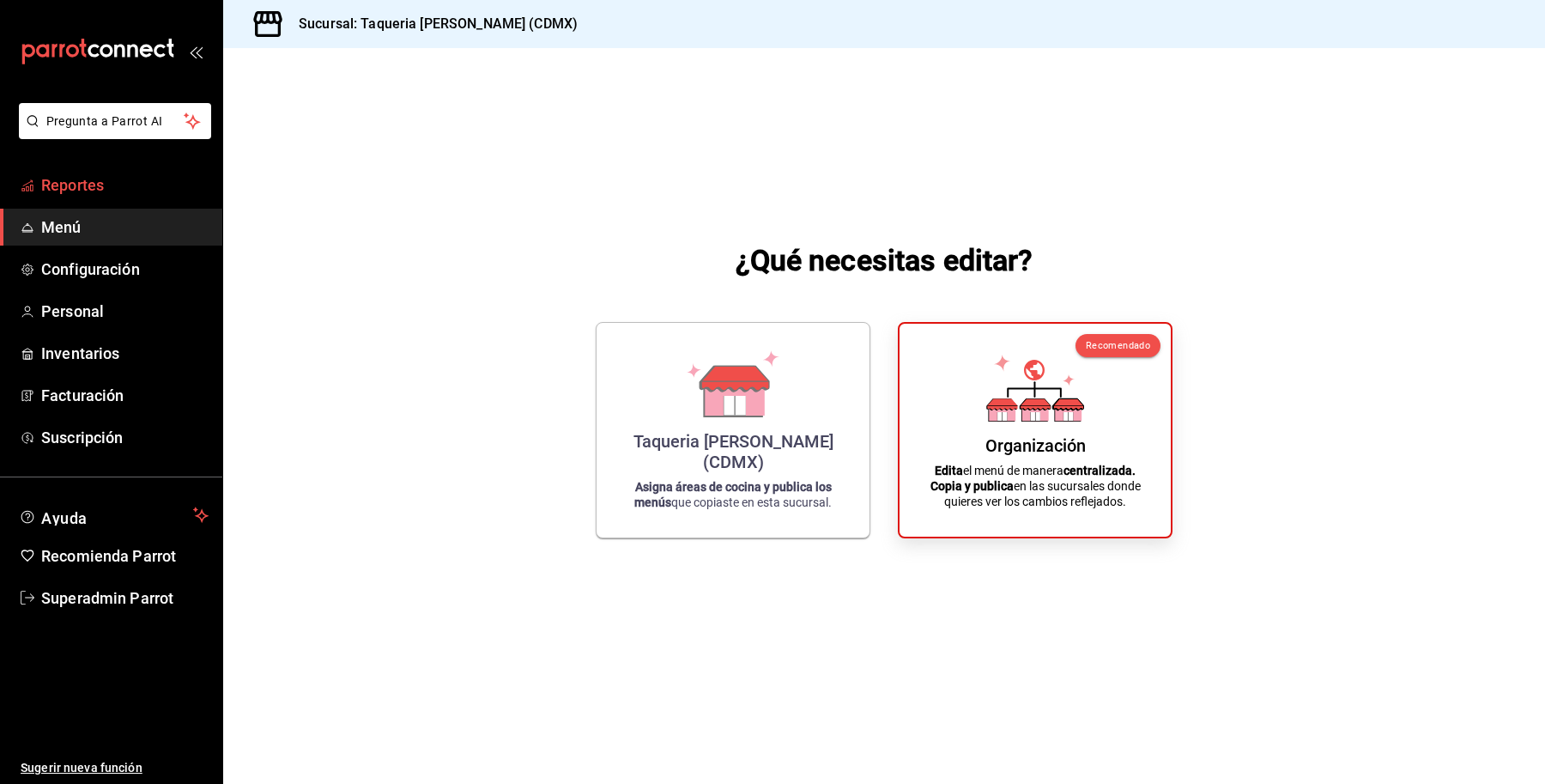
click at [93, 186] on span "Reportes" at bounding box center [125, 184] width 167 height 23
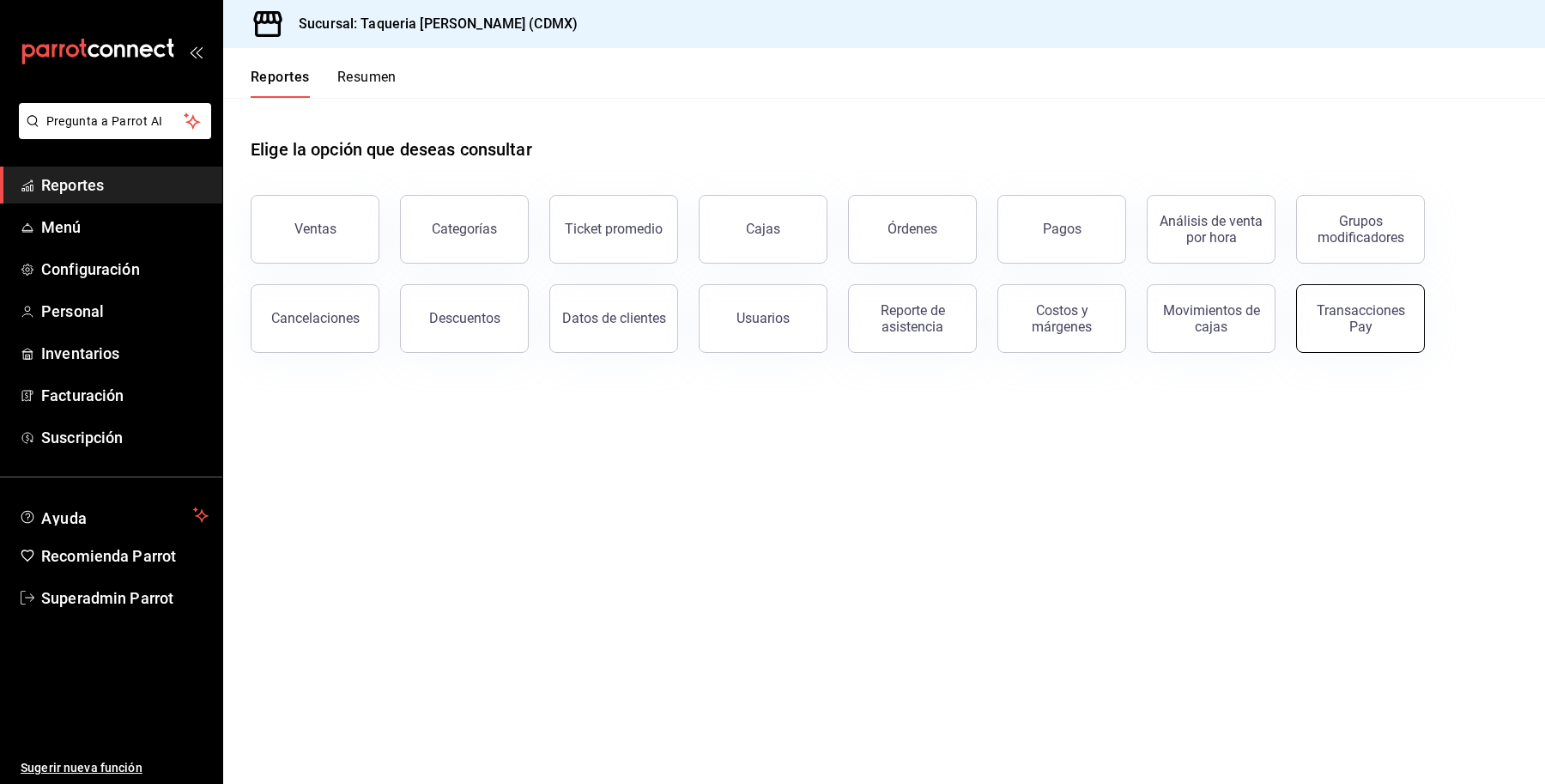
click at [1374, 319] on div "Transacciones Pay" at bounding box center [1360, 317] width 107 height 32
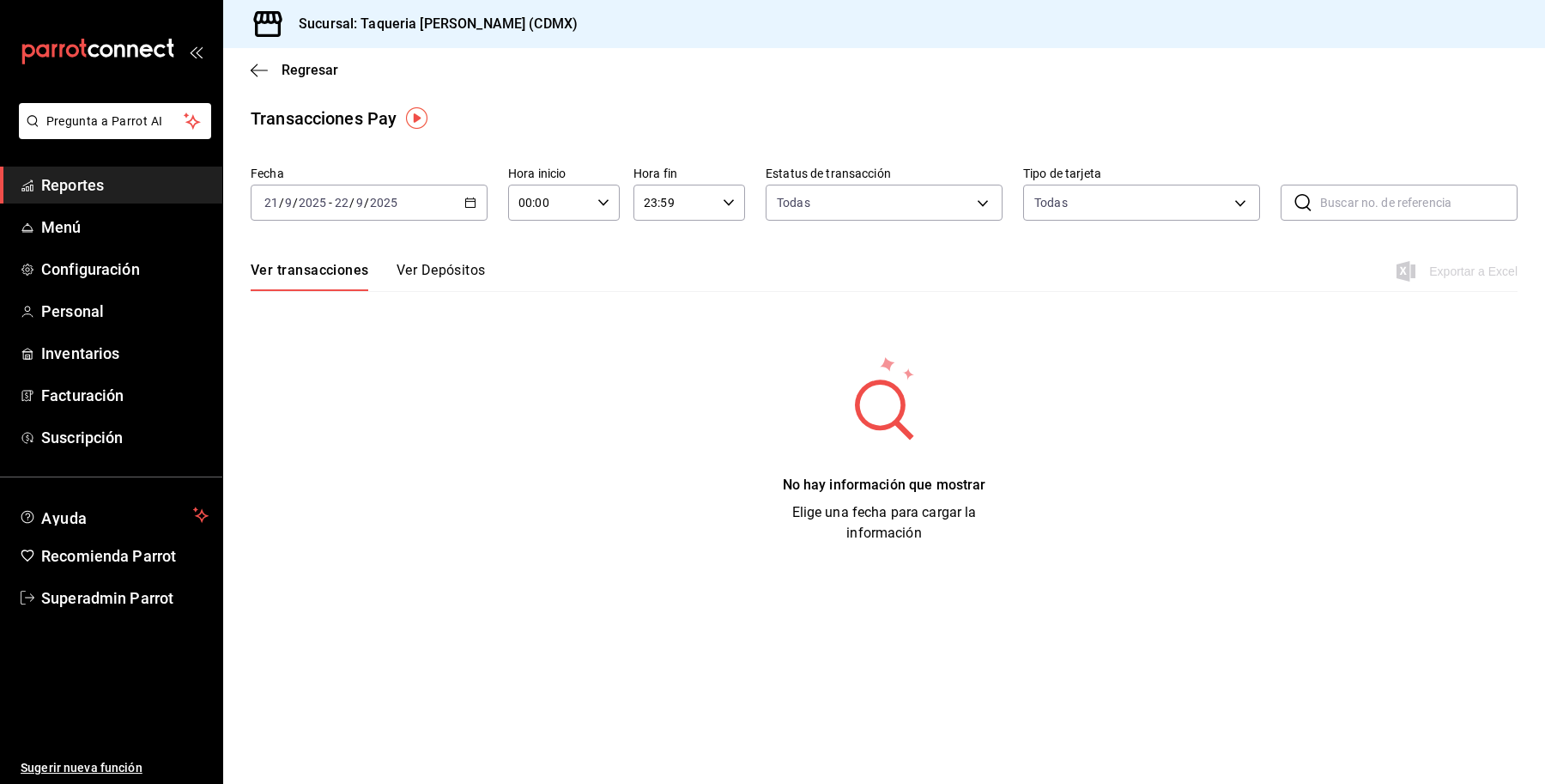
click at [451, 273] on button "Ver Depósitos" at bounding box center [441, 276] width 89 height 29
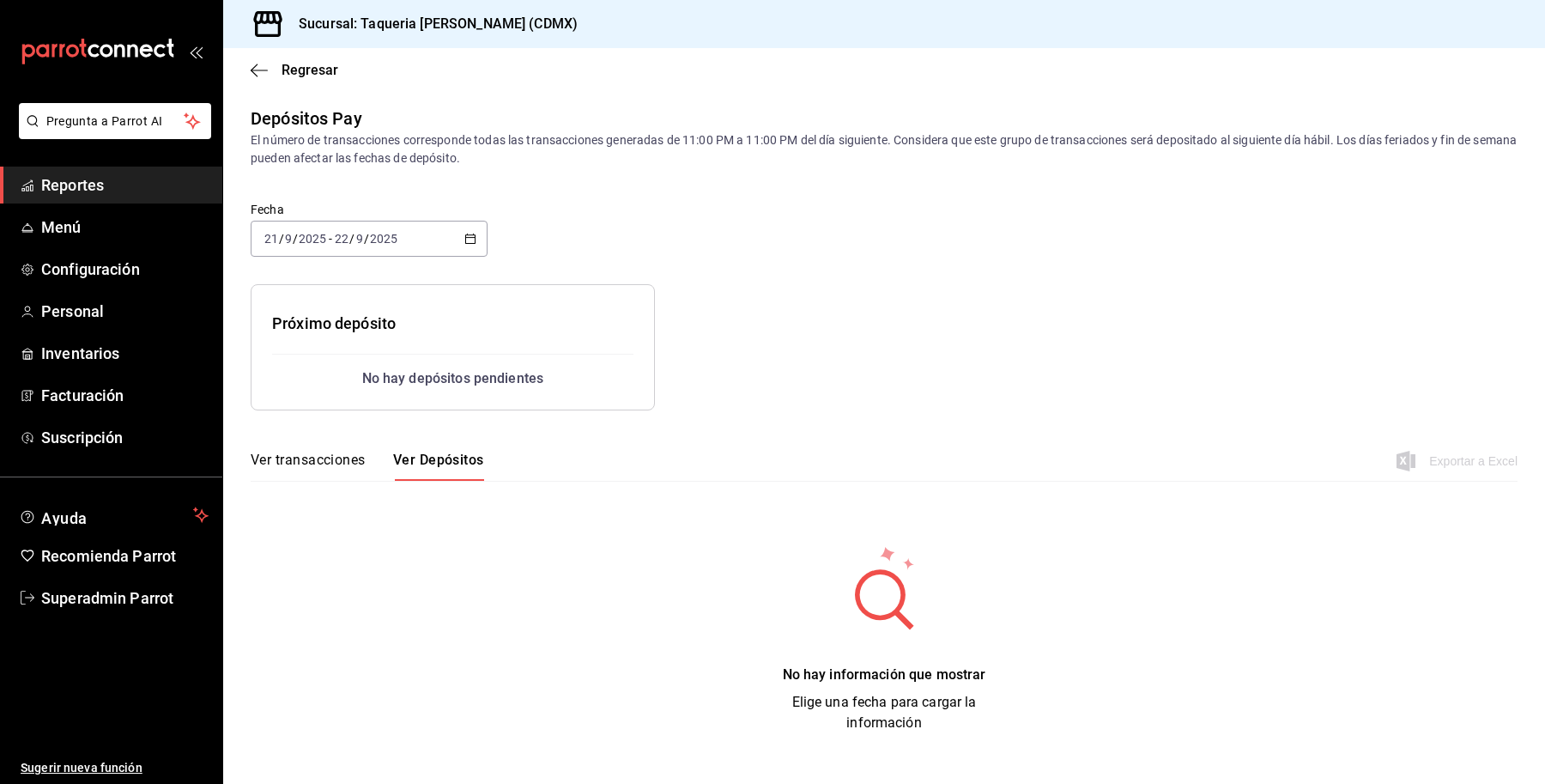
click at [429, 222] on div "2025-09-21 21 / 9 / 2025 - 2025-09-22 22 / 9 / 2025" at bounding box center [368, 238] width 236 height 36
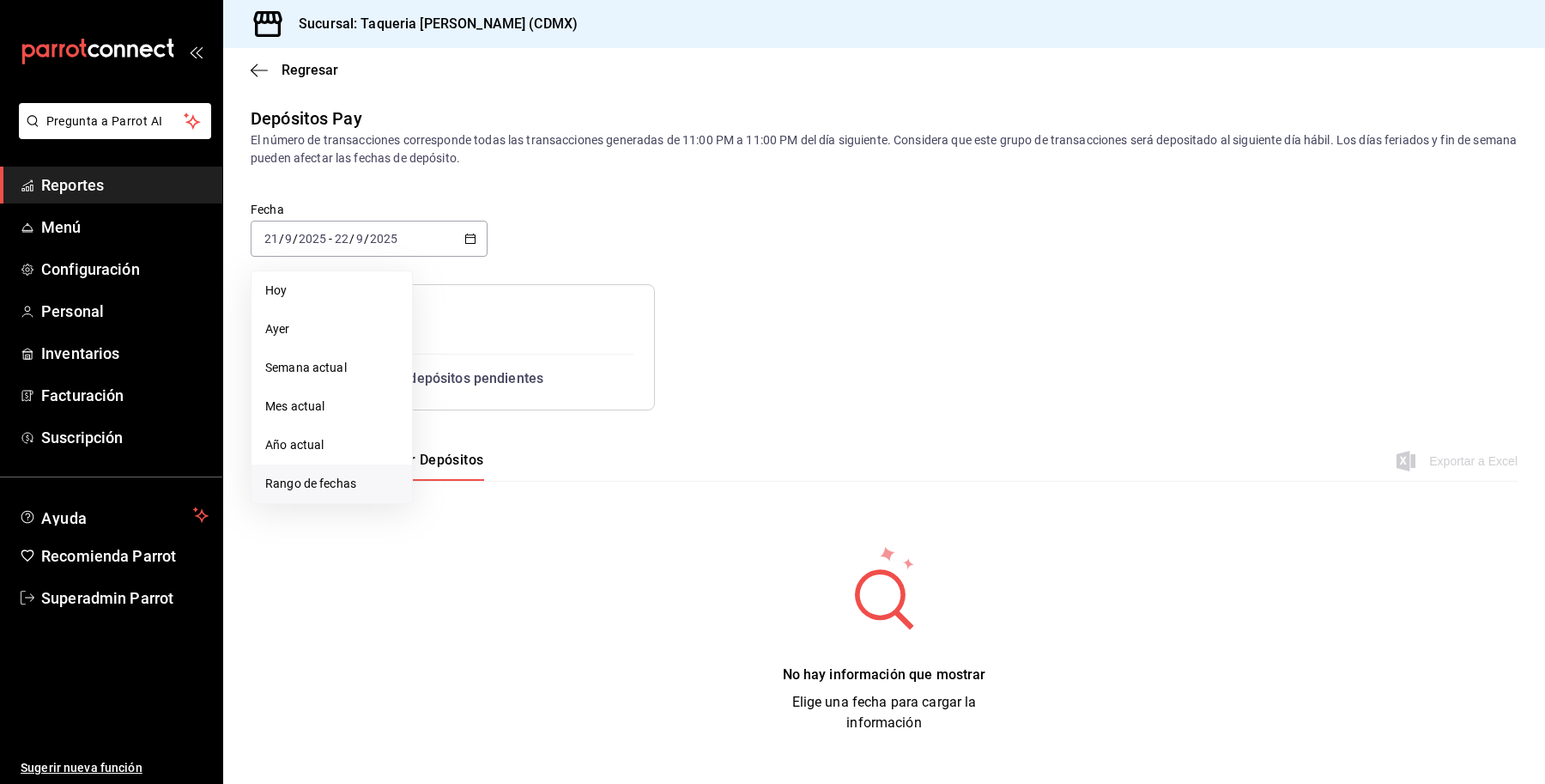
click at [352, 487] on span "Rango de fechas" at bounding box center [331, 484] width 133 height 18
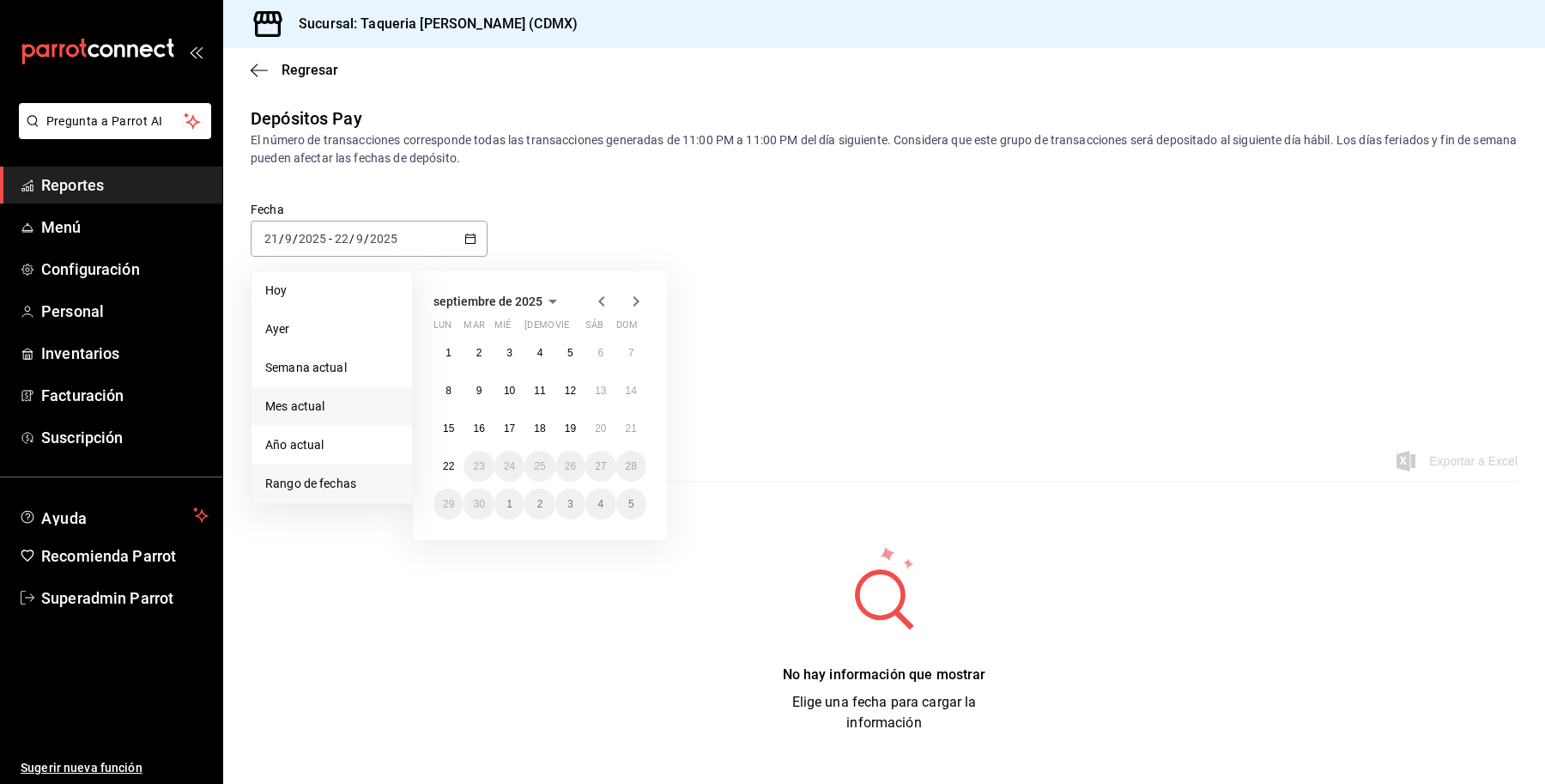
click at [337, 413] on span "Mes actual" at bounding box center [331, 407] width 133 height 18
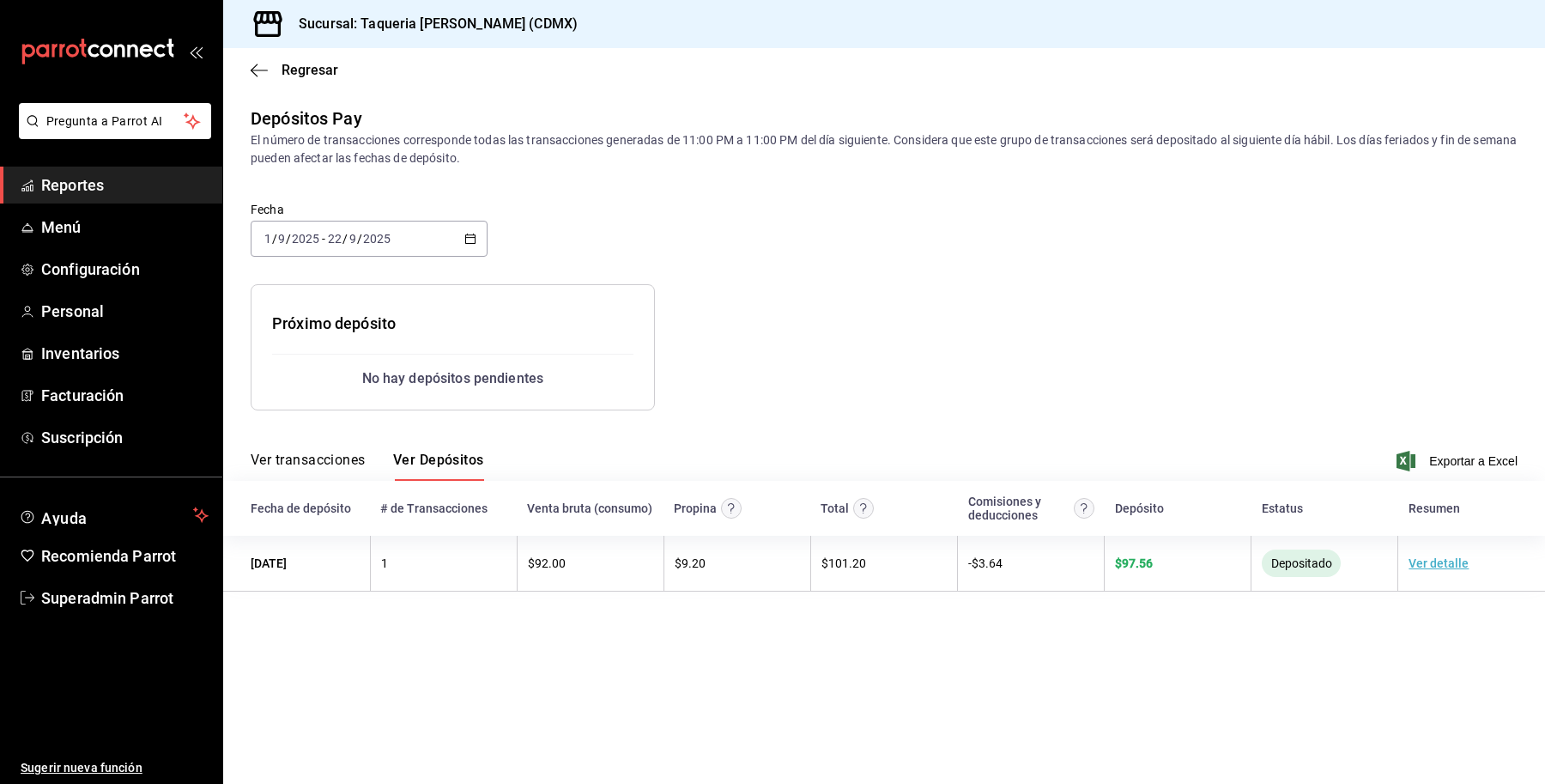
click at [422, 230] on div "2025-09-01 1 / 9 / 2025 - 2025-09-22 22 / 9 / 2025" at bounding box center [368, 238] width 236 height 36
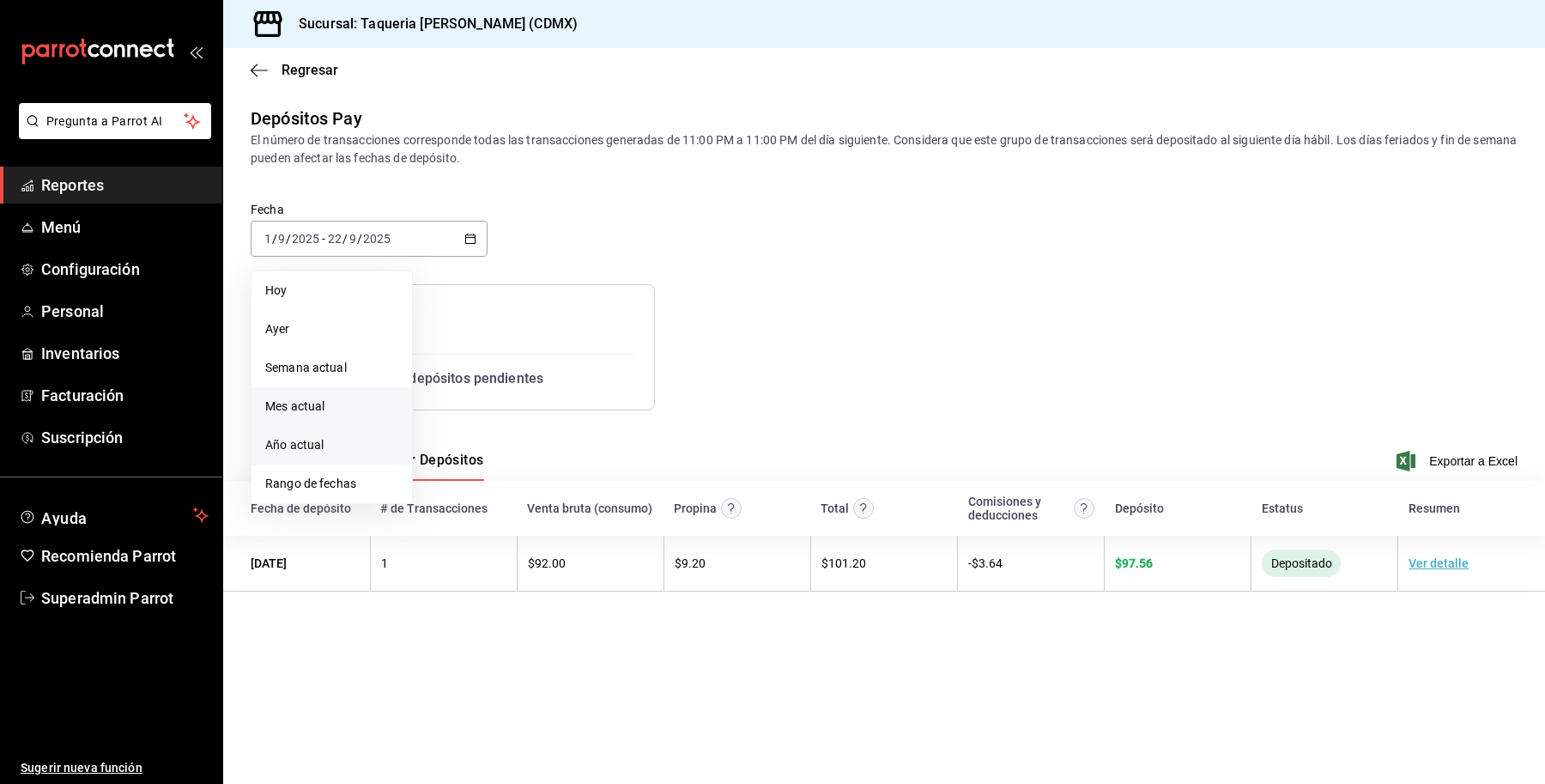
click at [345, 448] on span "Año actual" at bounding box center [331, 445] width 133 height 18
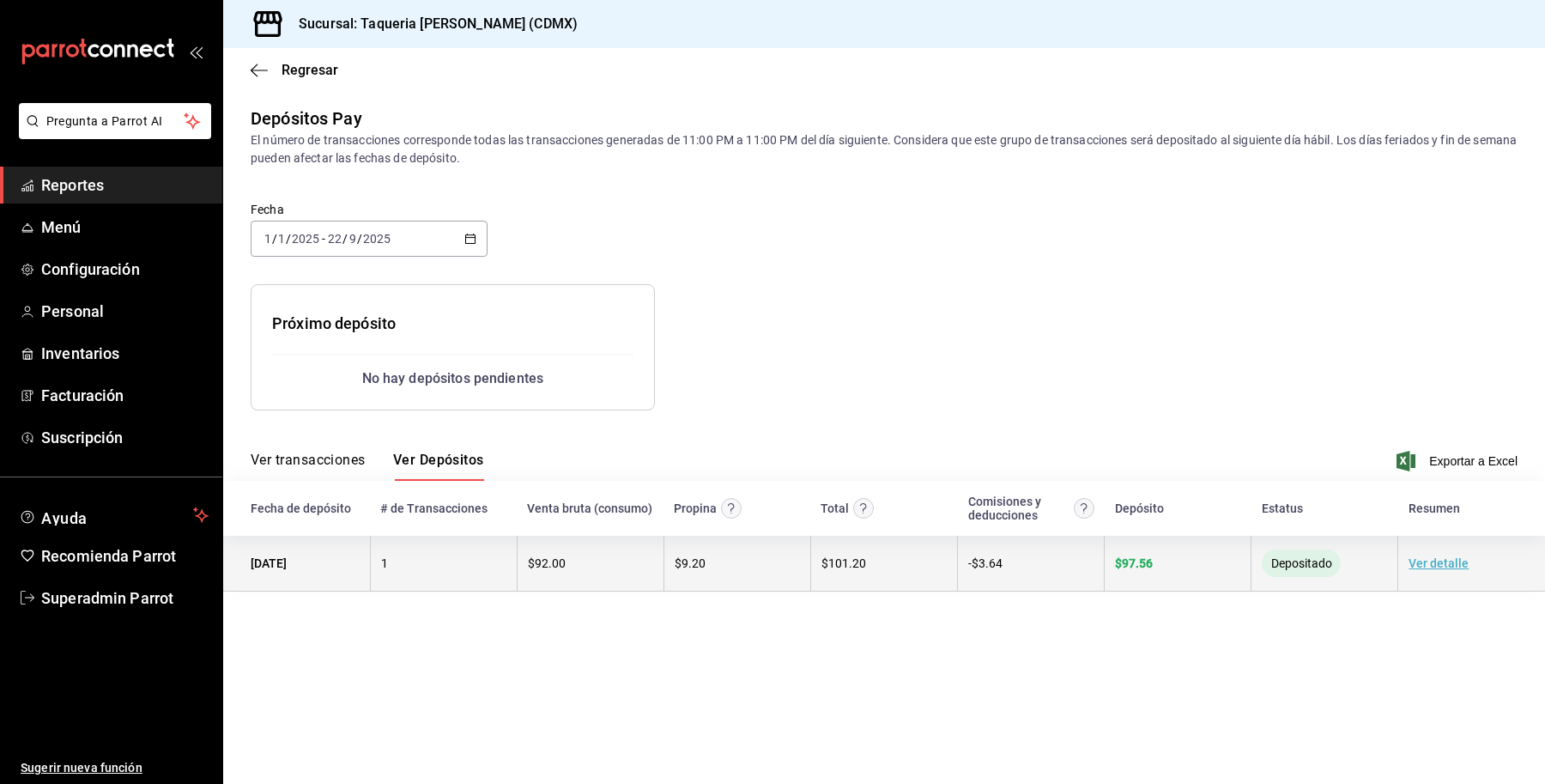
click at [1447, 570] on link "Ver detalle" at bounding box center [1438, 562] width 60 height 14
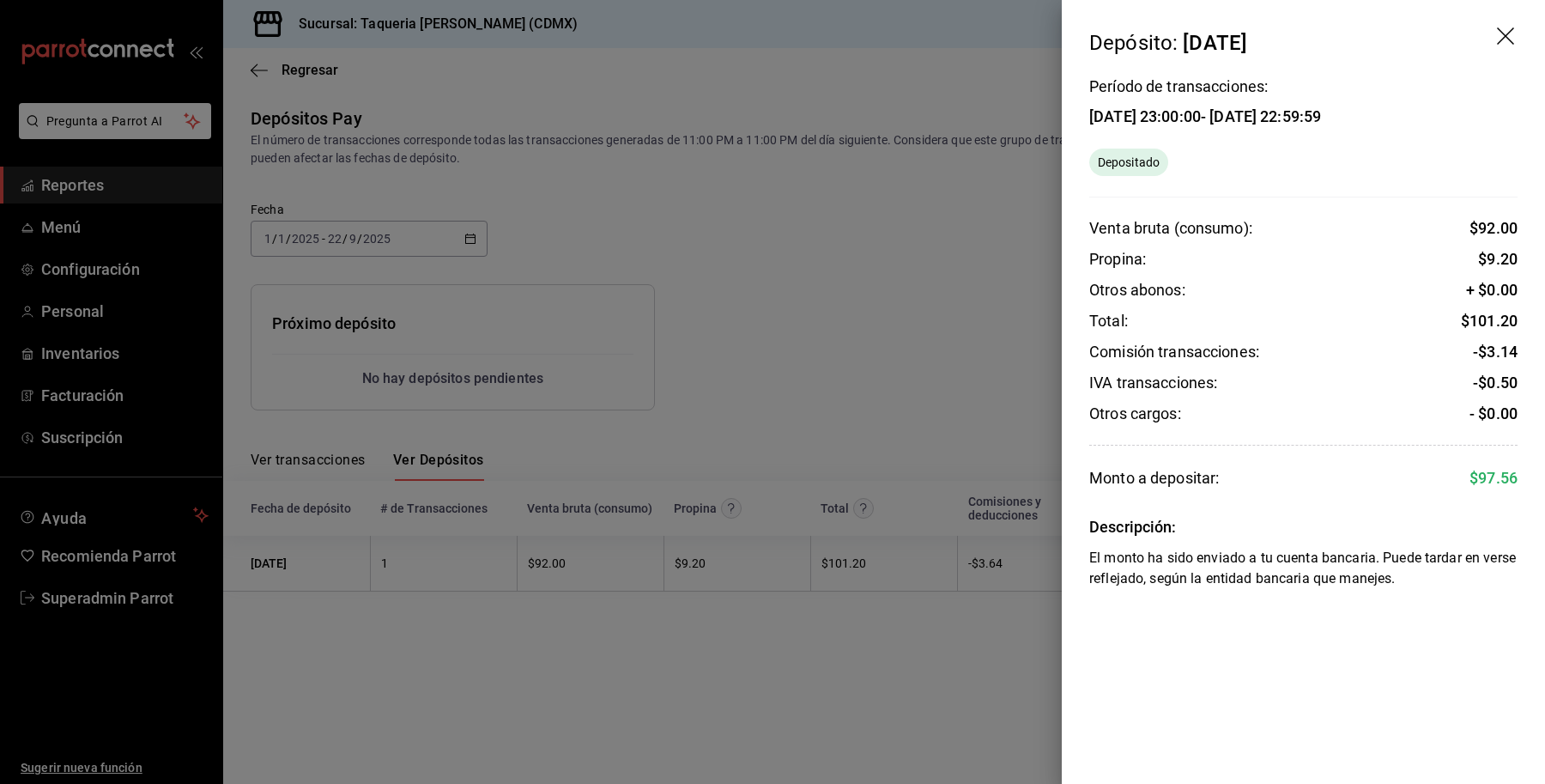
click at [1492, 32] on header "Depósito: 19/09/25" at bounding box center [1303, 29] width 483 height 58
click at [1500, 32] on icon "drag" at bounding box center [1507, 38] width 20 height 20
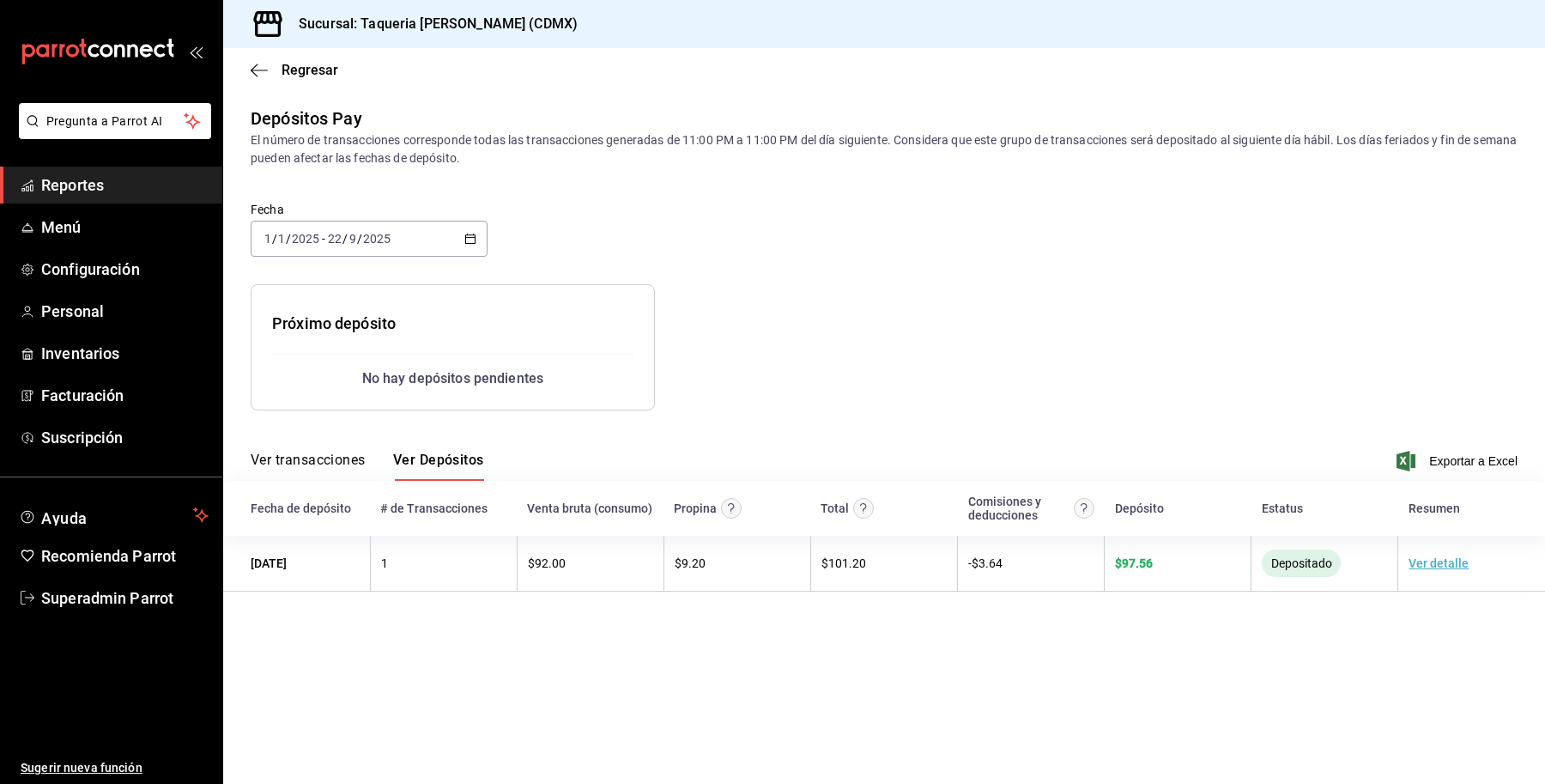
click at [972, 326] on div at bounding box center [978, 333] width 647 height 154
click at [508, 376] on div "No hay depósitos pendientes" at bounding box center [453, 378] width 362 height 20
drag, startPoint x: 564, startPoint y: 376, endPoint x: 377, endPoint y: 384, distance: 187.2
click at [377, 384] on div "No hay depósitos pendientes" at bounding box center [453, 378] width 362 height 20
click at [1019, 281] on div at bounding box center [978, 333] width 647 height 154
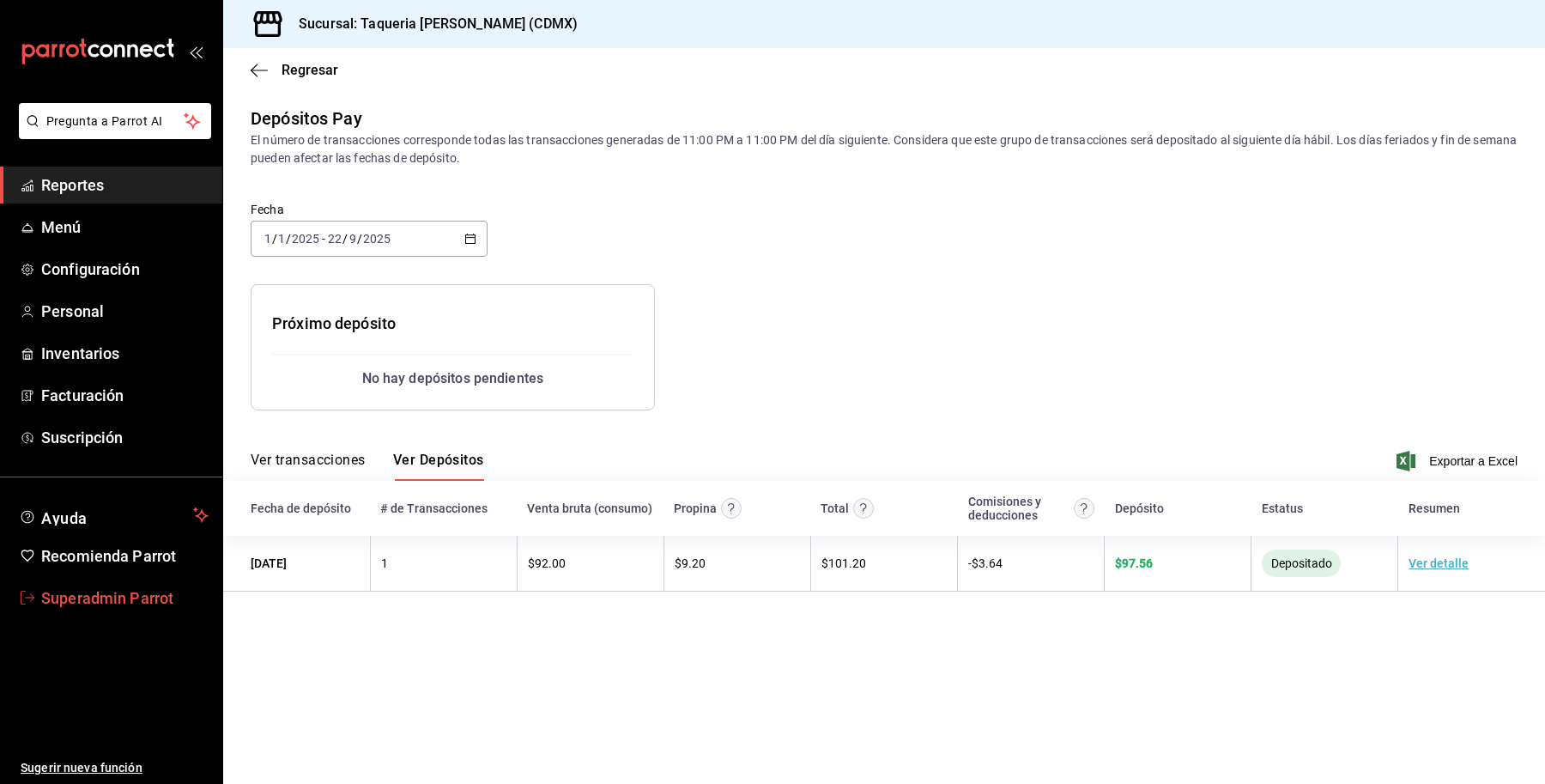
click at [143, 593] on span "Superadmin Parrot" at bounding box center [125, 597] width 167 height 23
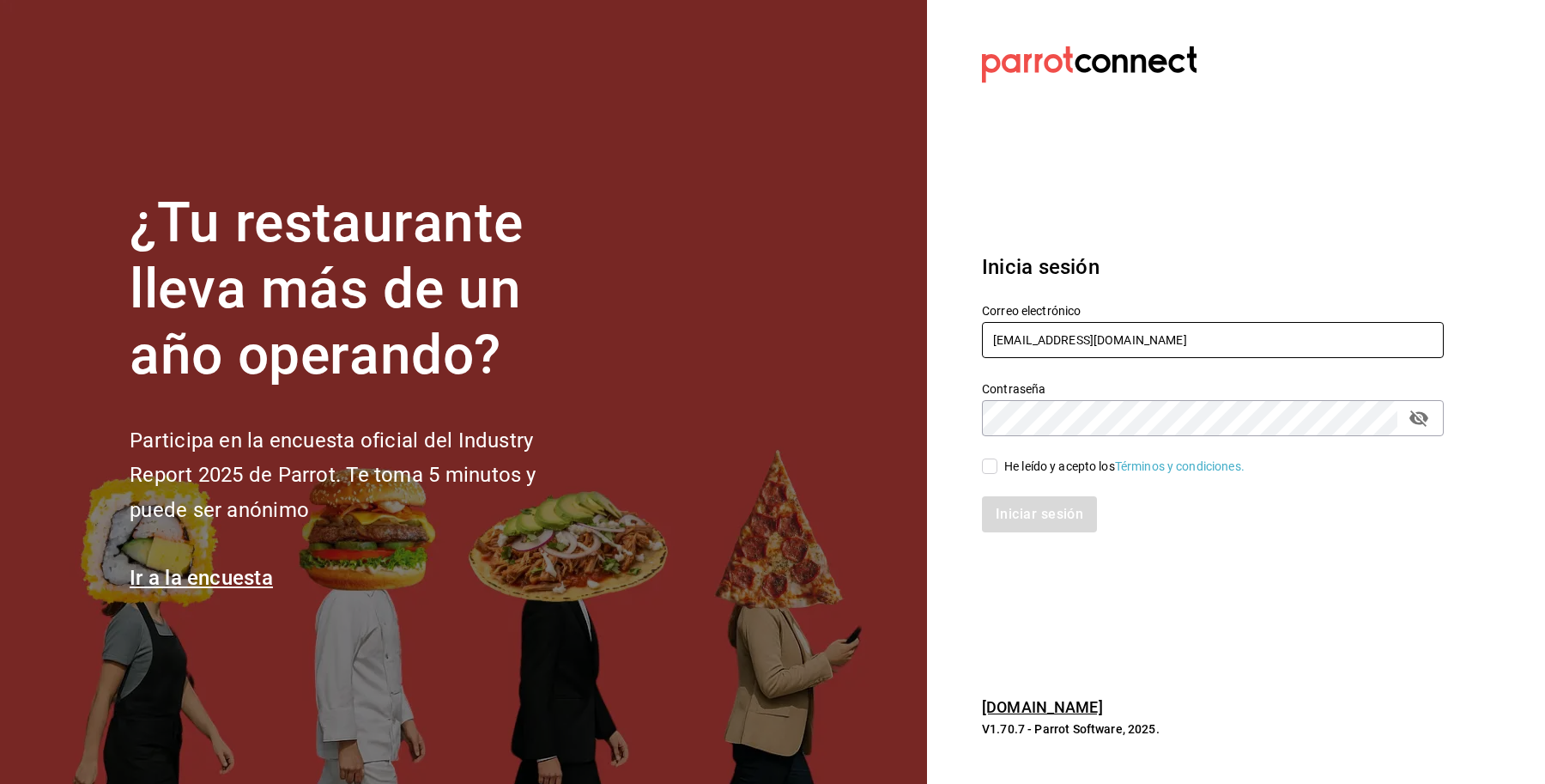
drag, startPoint x: 1200, startPoint y: 345, endPoint x: 1113, endPoint y: 185, distance: 182.1
click at [835, 338] on div "¿Tu restaurante lleva más de un año operando? Participa en la encuesta oficial …" at bounding box center [772, 392] width 1545 height 784
type input "[EMAIL_ADDRESS][DOMAIN_NAME]"
click at [1026, 472] on div "He leído y acepto los Términos y condiciones." at bounding box center [1124, 467] width 240 height 18
click at [997, 472] on input "He leído y acepto los Términos y condiciones." at bounding box center [989, 466] width 16 height 16
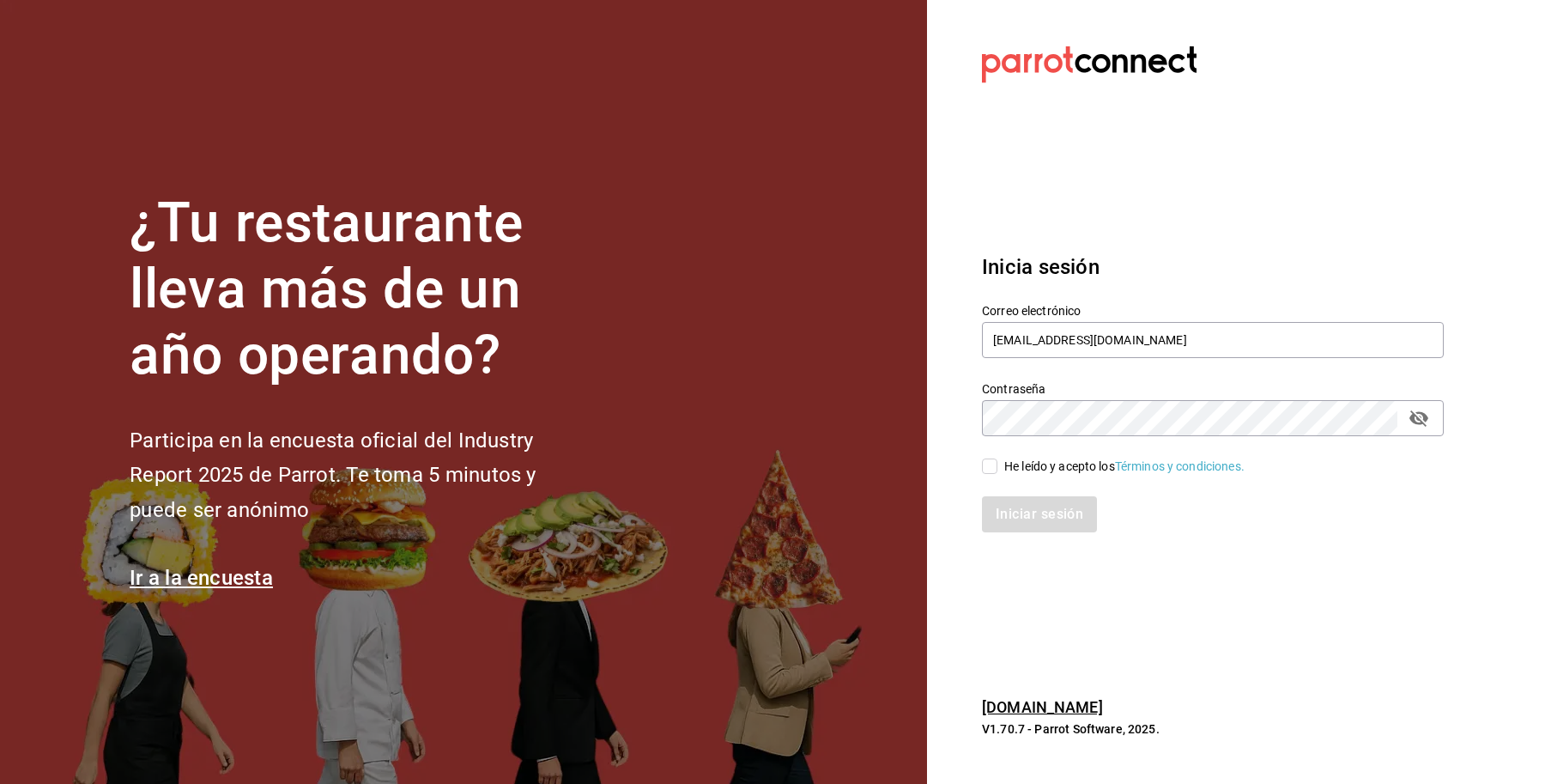
checkbox input "true"
click at [1023, 516] on button "Iniciar sesión" at bounding box center [1040, 513] width 117 height 36
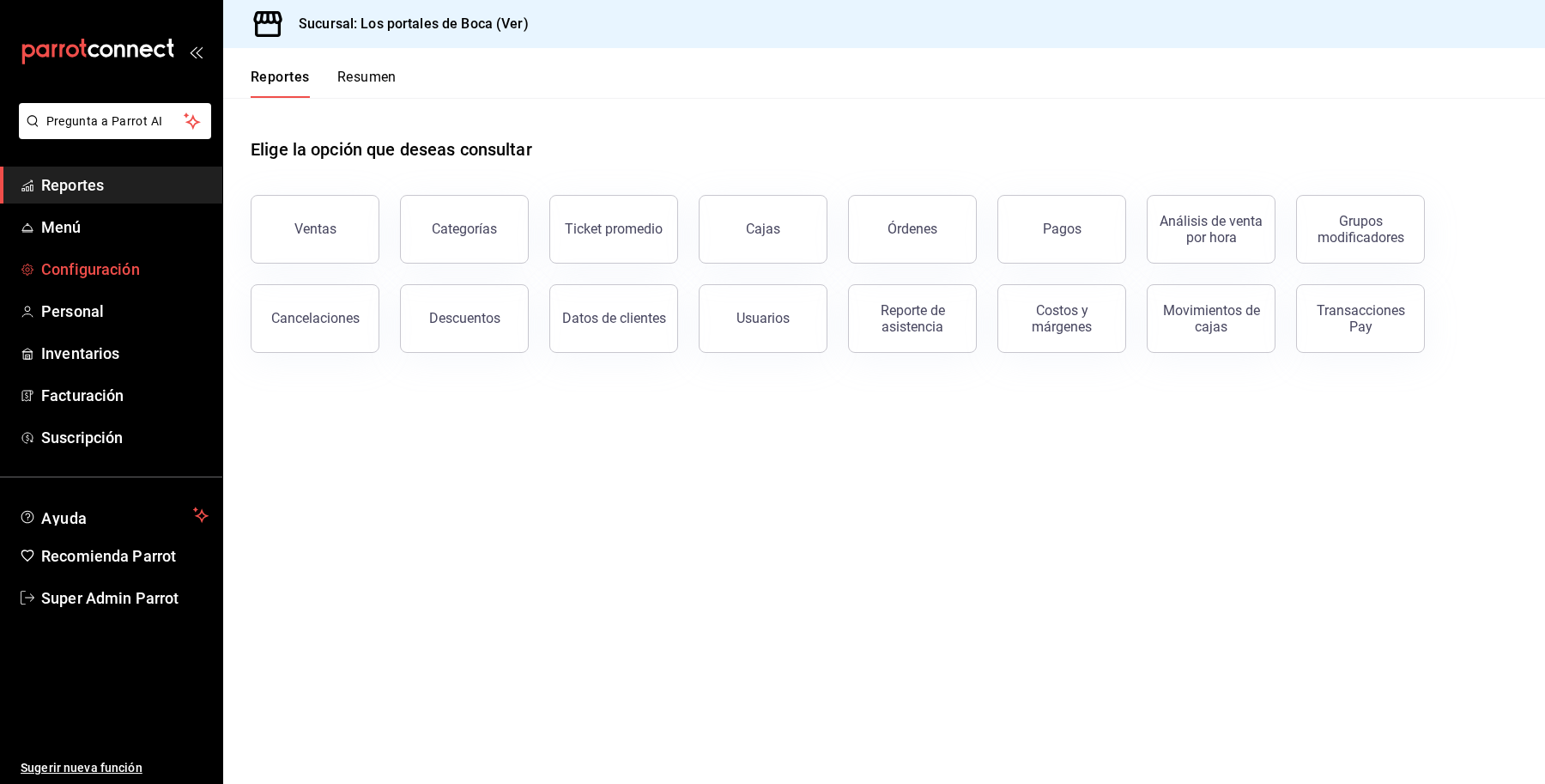
click at [84, 271] on span "Configuración" at bounding box center [125, 269] width 167 height 23
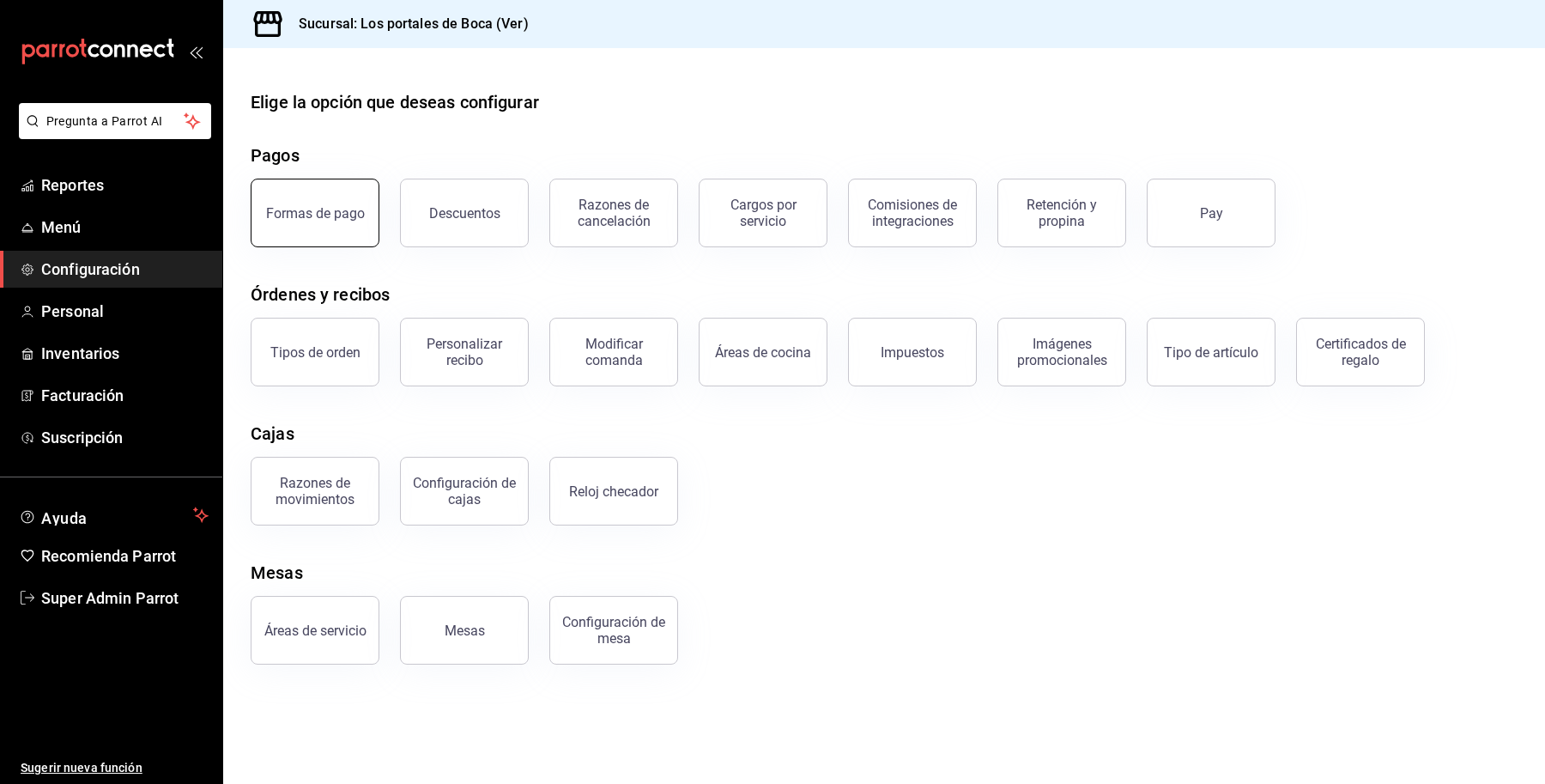
click at [324, 207] on div "Formas de pago" at bounding box center [315, 213] width 98 height 17
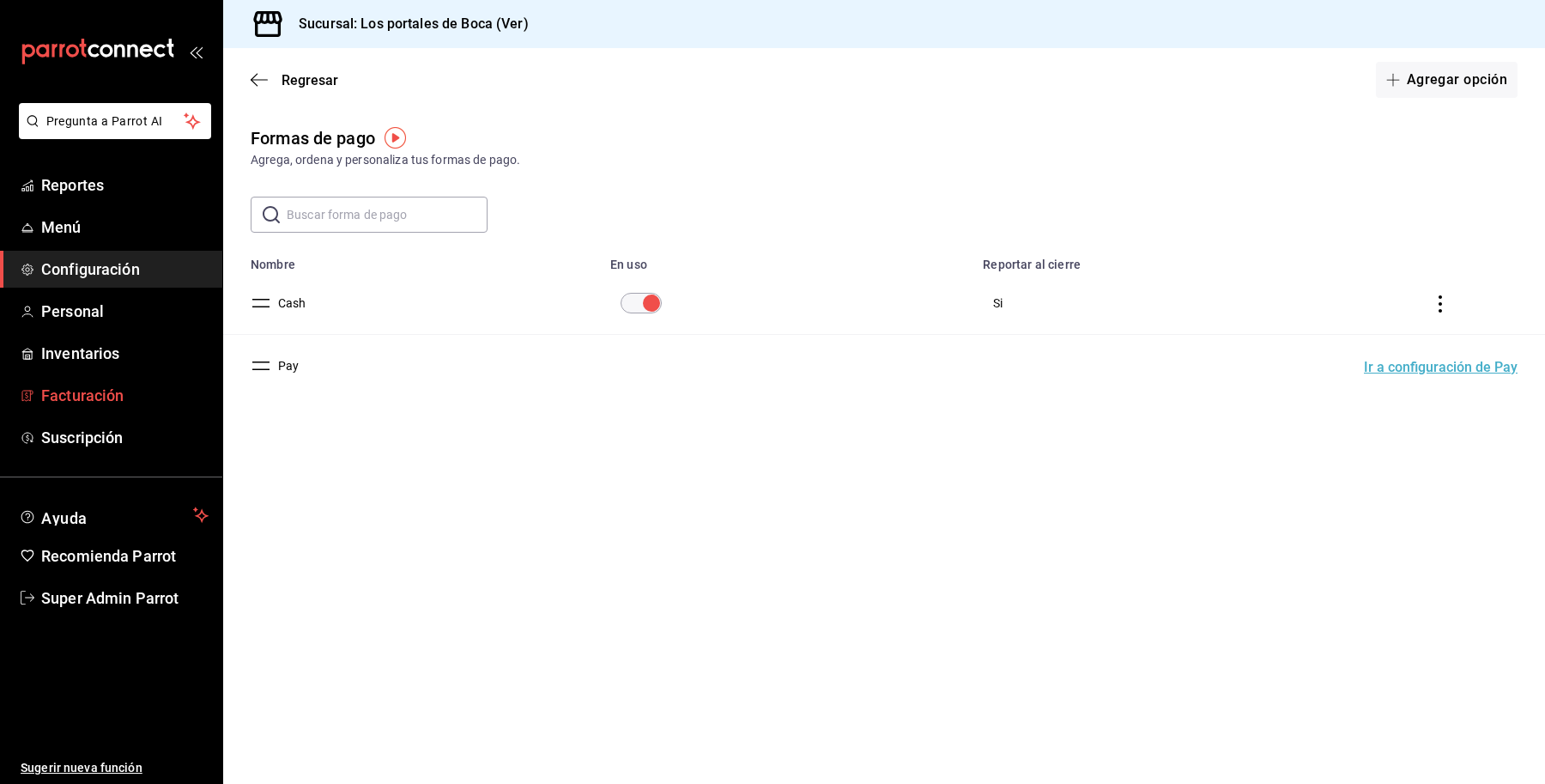
click at [95, 399] on span "Facturación" at bounding box center [125, 395] width 167 height 23
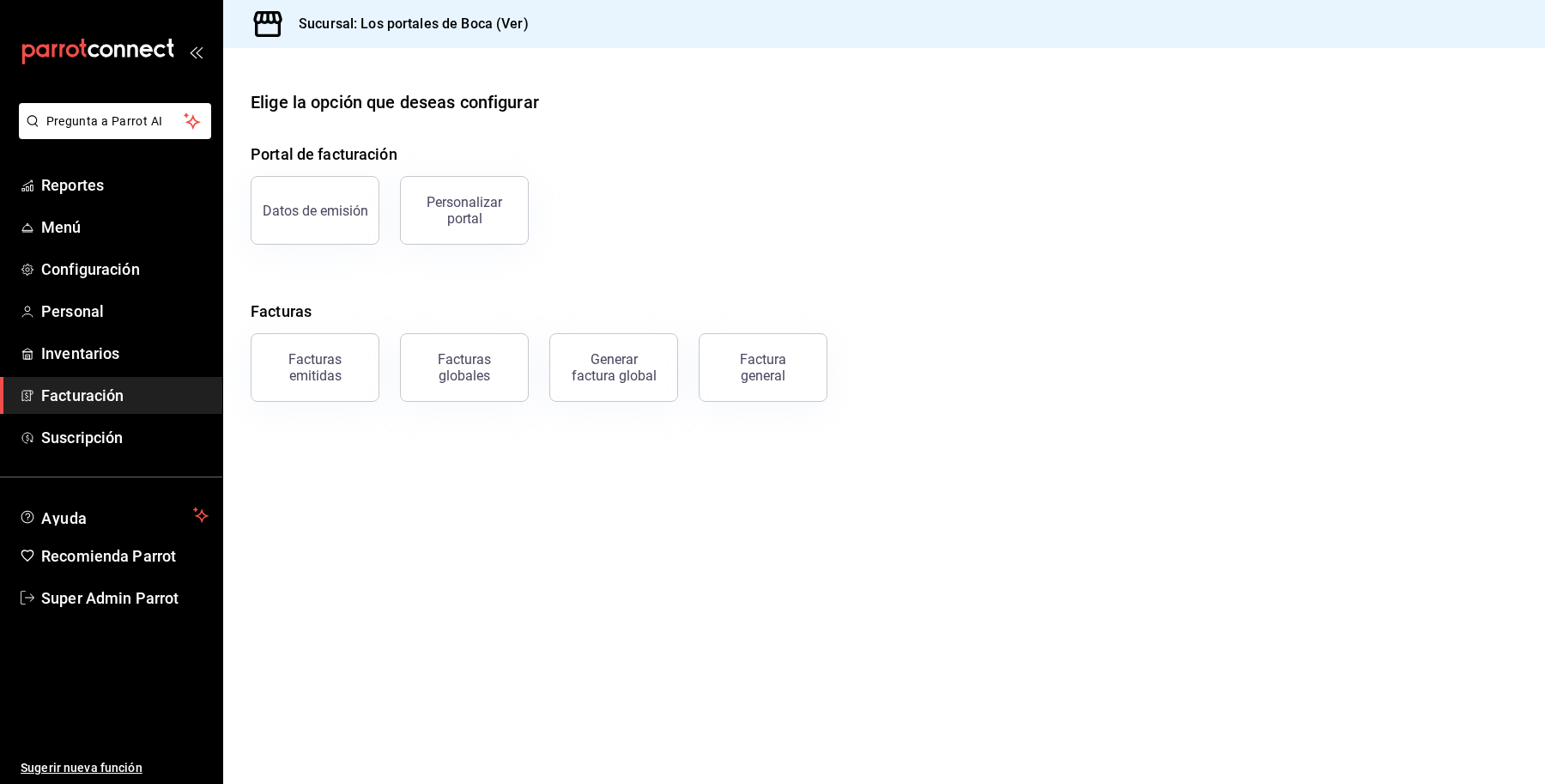
click at [302, 206] on div "Datos de emisión" at bounding box center [315, 211] width 106 height 17
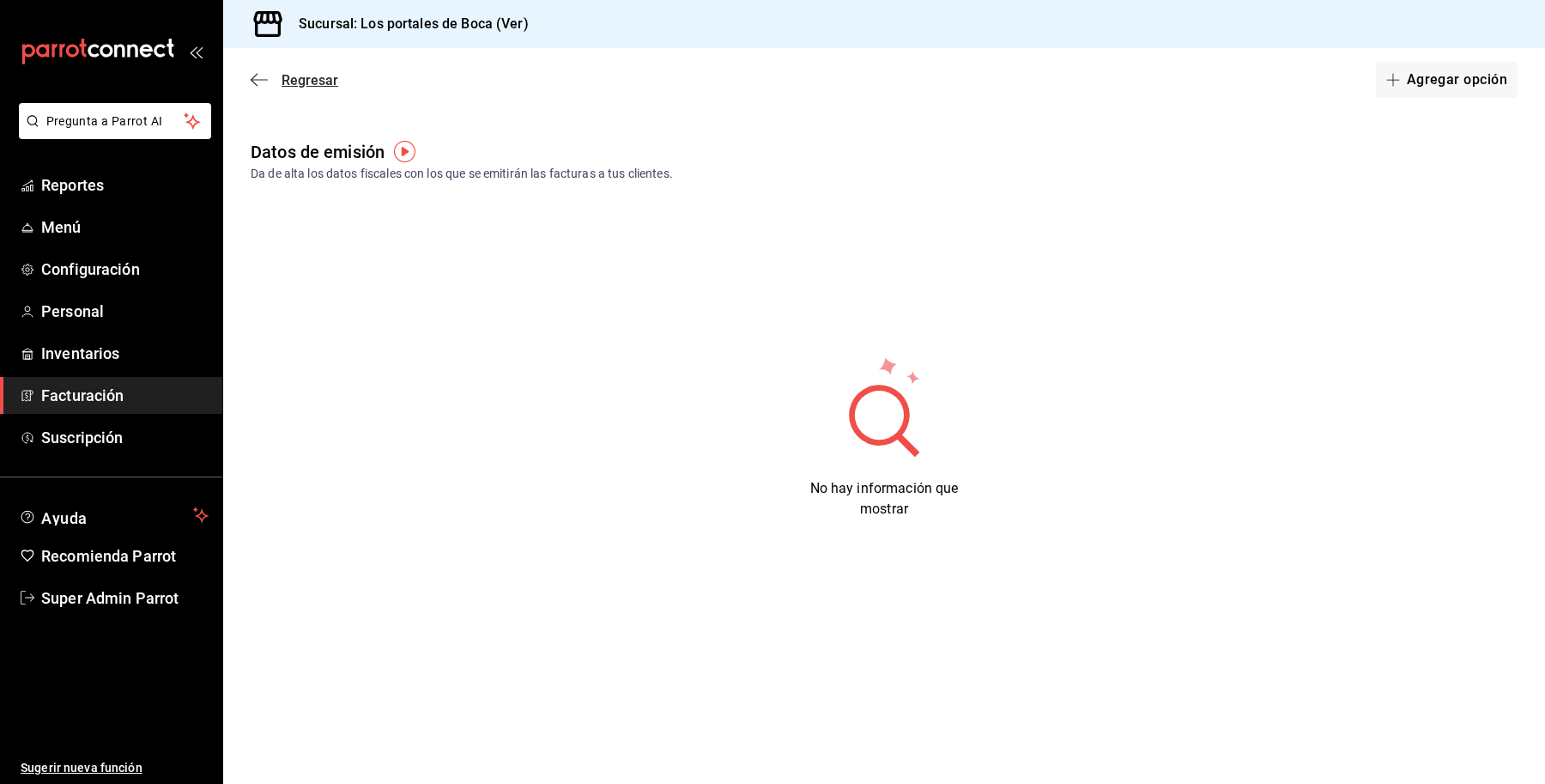
click at [302, 78] on span "Regresar" at bounding box center [310, 80] width 57 height 17
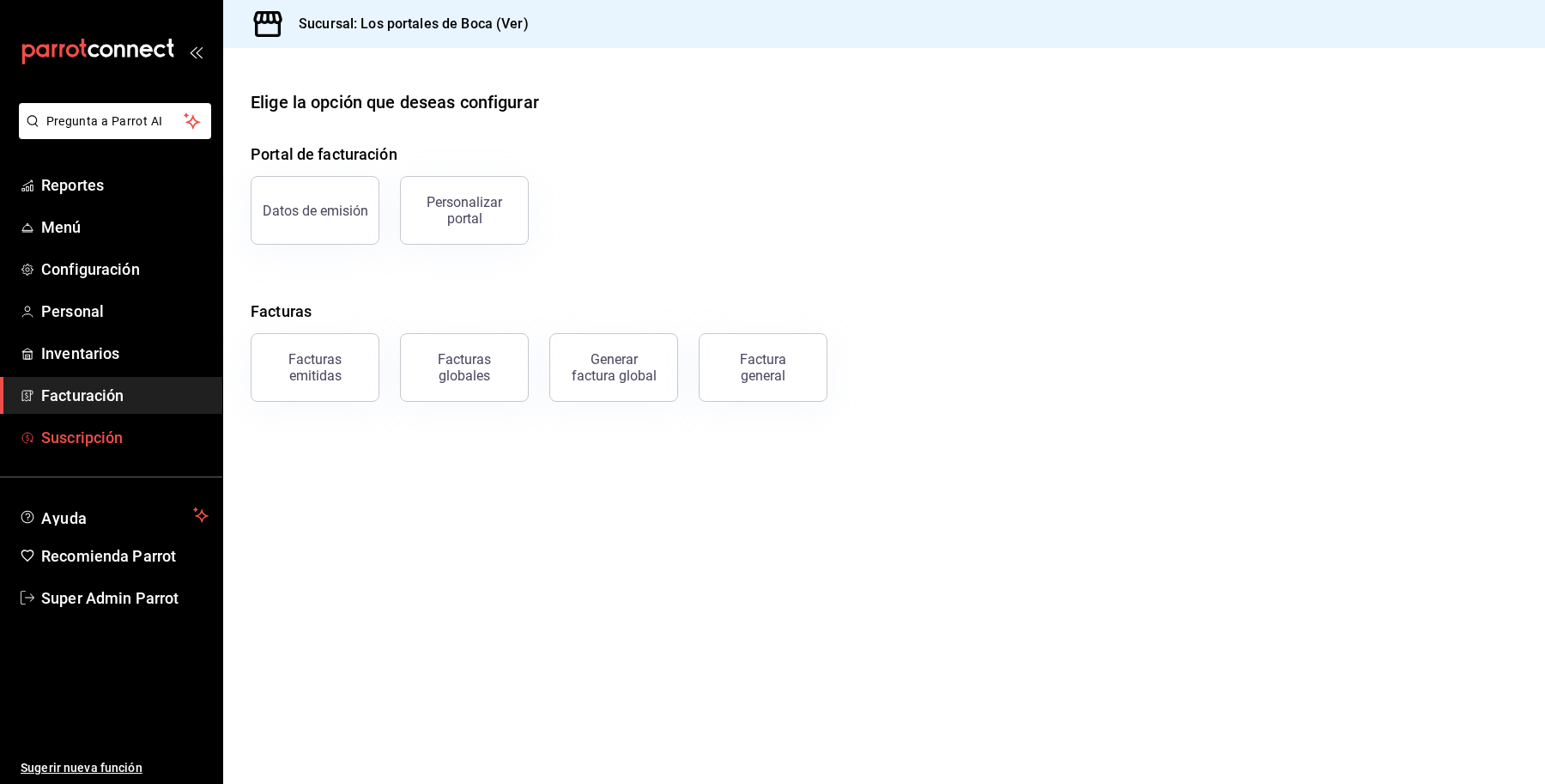
click at [62, 442] on span "Suscripción" at bounding box center [125, 437] width 167 height 23
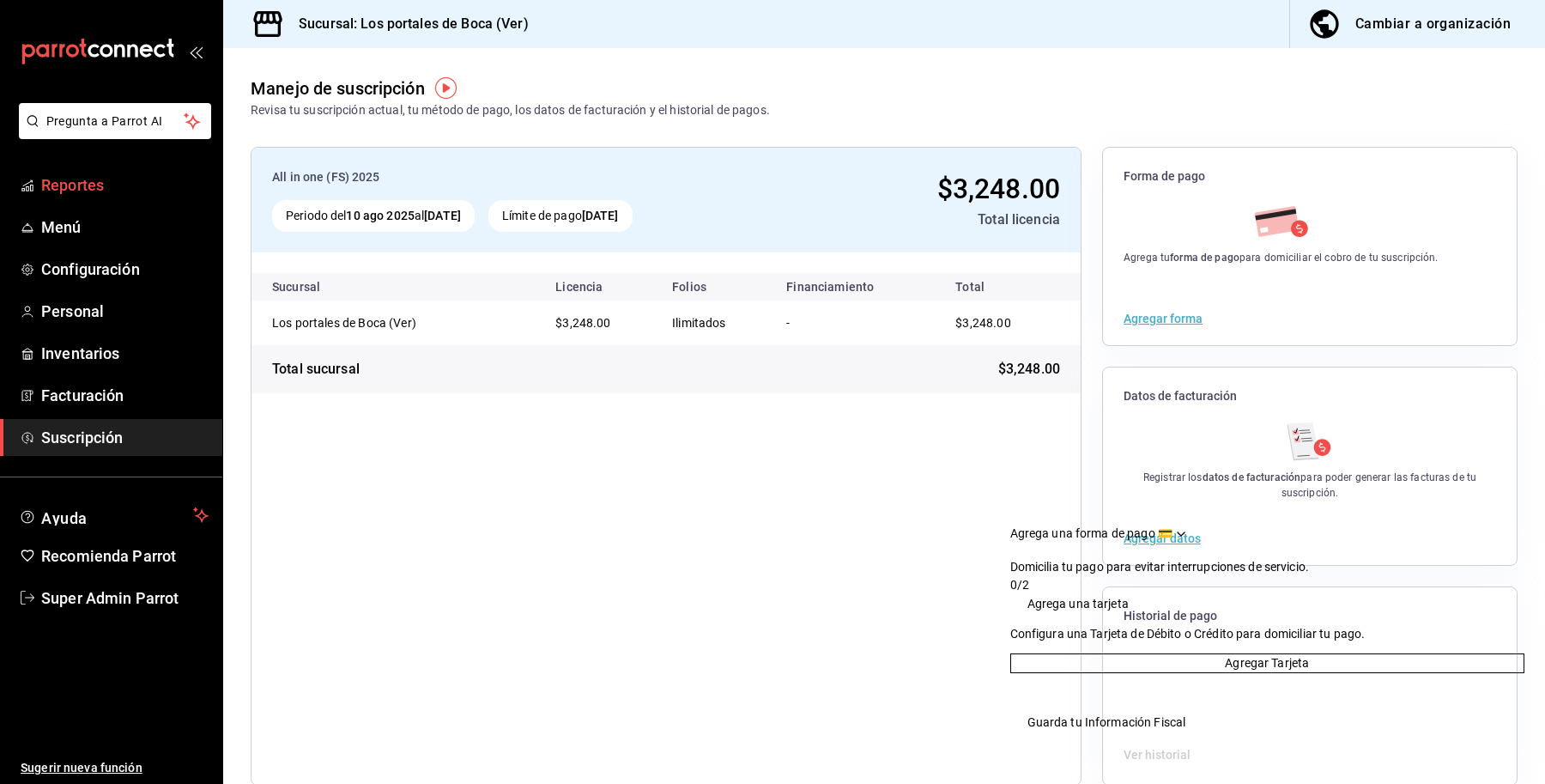
click at [62, 199] on link "Reportes" at bounding box center [111, 185] width 223 height 37
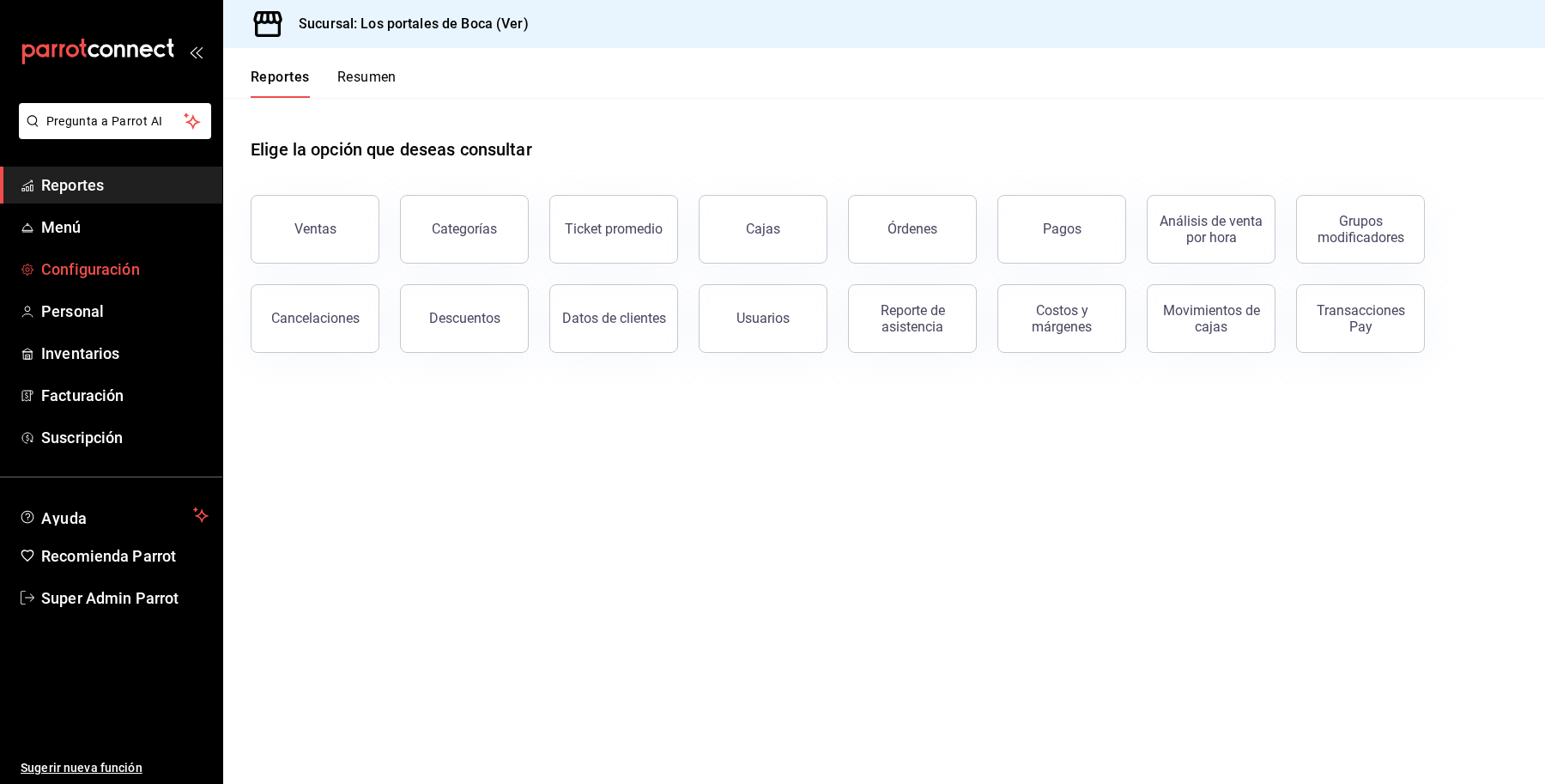
click at [86, 258] on span "Configuración" at bounding box center [125, 269] width 167 height 23
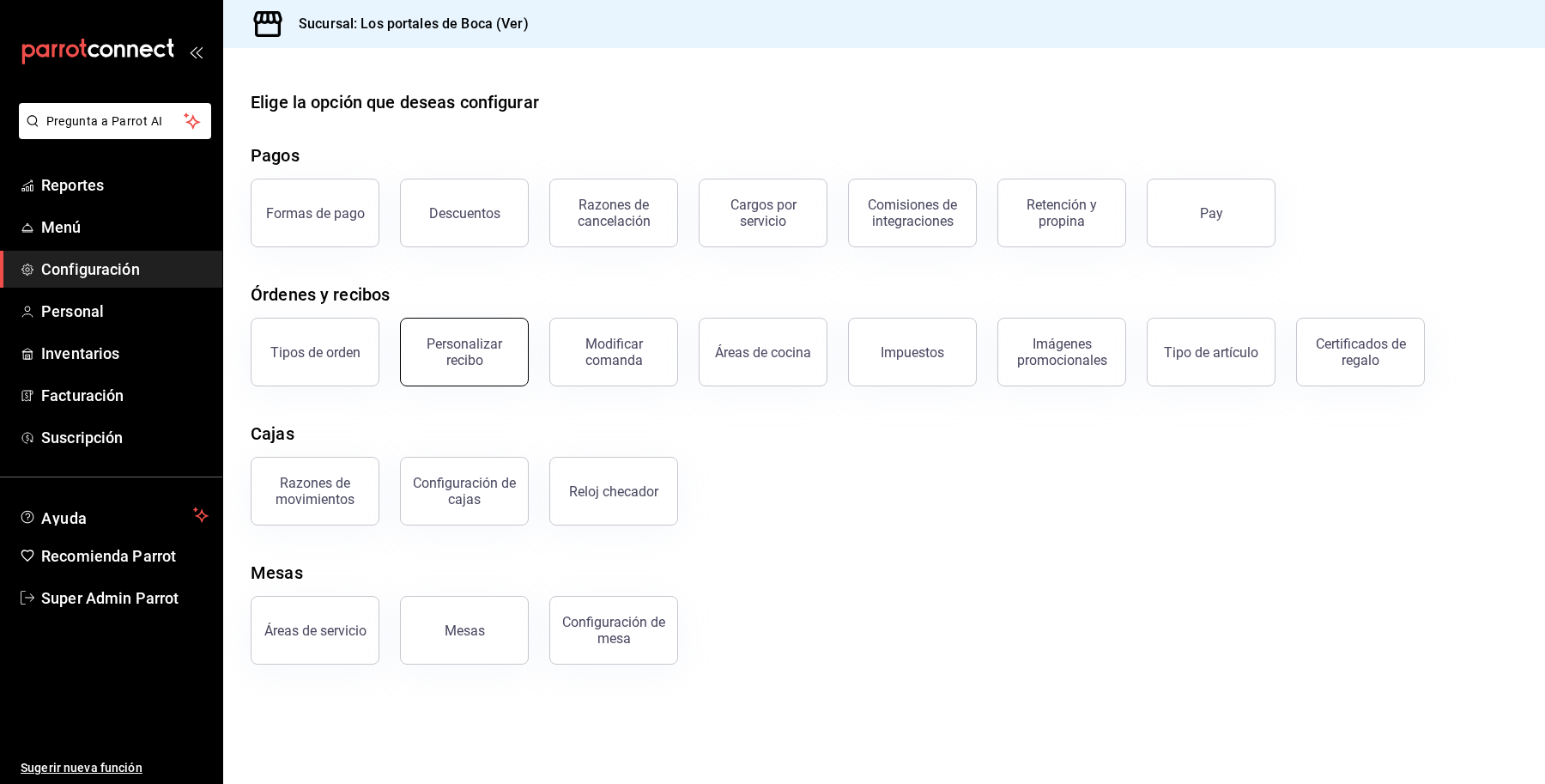
click at [473, 371] on button "Personalizar recibo" at bounding box center [465, 352] width 129 height 69
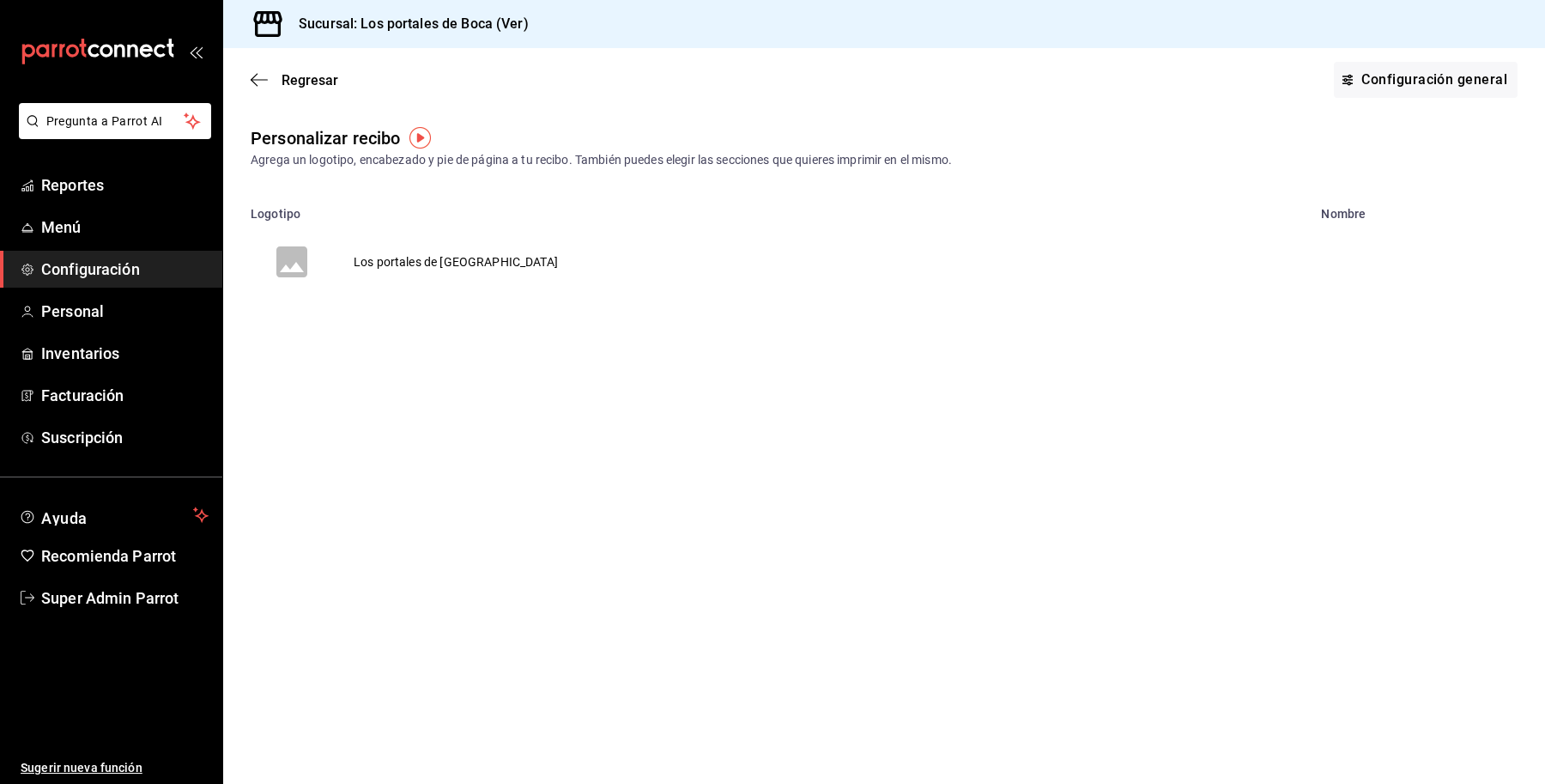
click at [453, 263] on td "Los portales de Boca - Ver" at bounding box center [455, 262] width 246 height 83
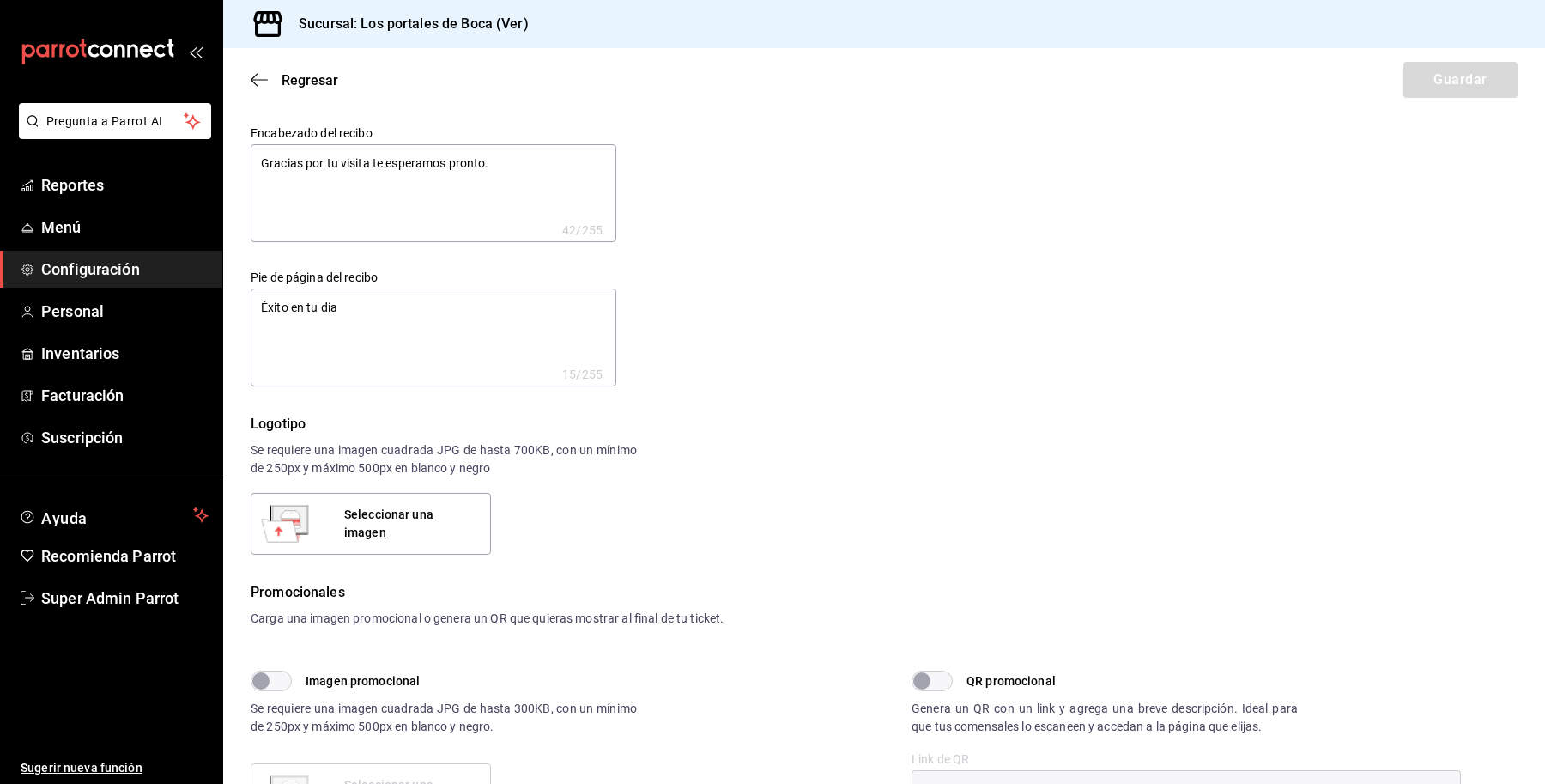
type textarea "x"
click at [58, 185] on span "Reportes" at bounding box center [125, 184] width 167 height 23
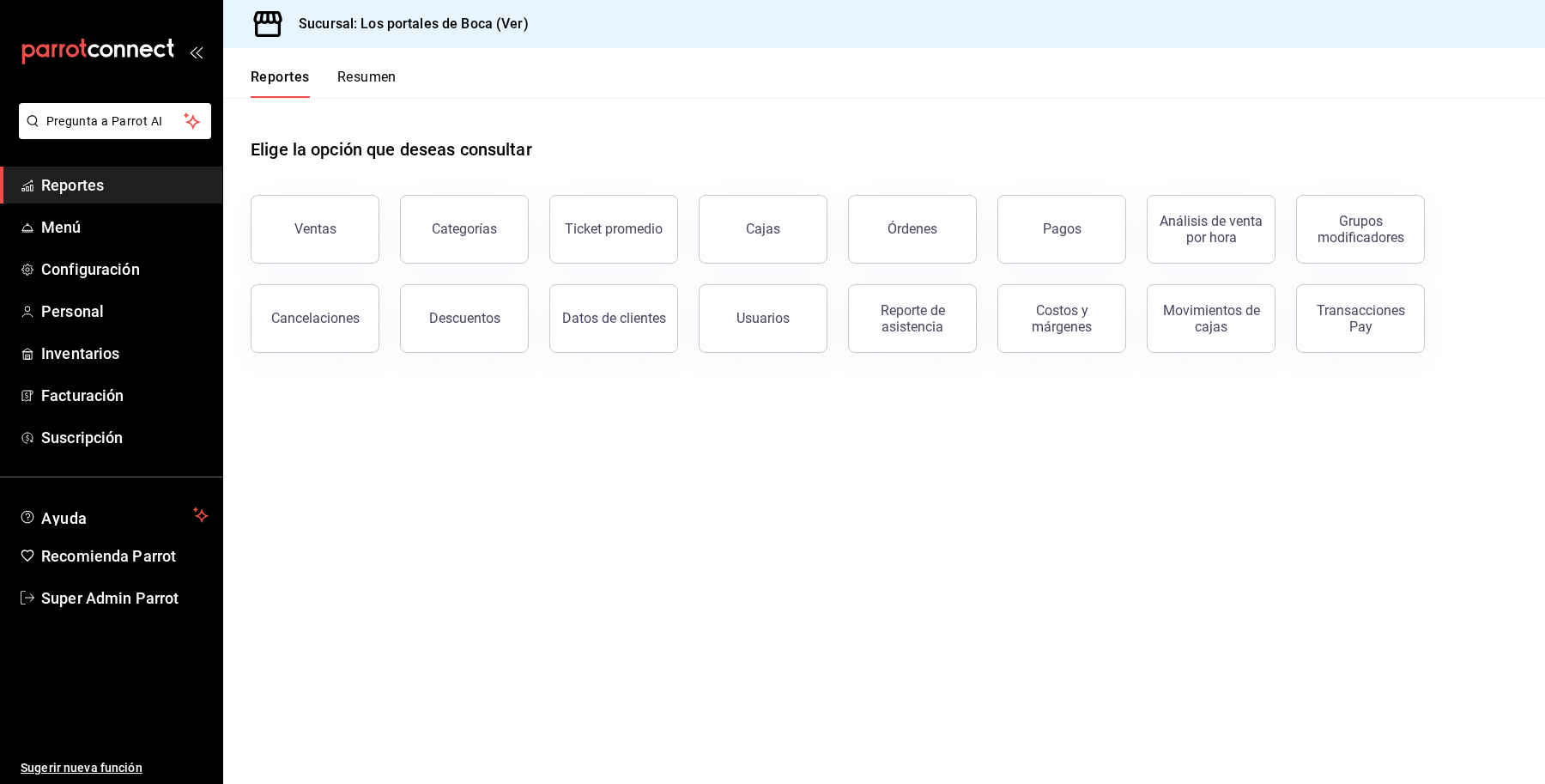
click at [1358, 320] on div "Transacciones Pay" at bounding box center [1360, 317] width 107 height 32
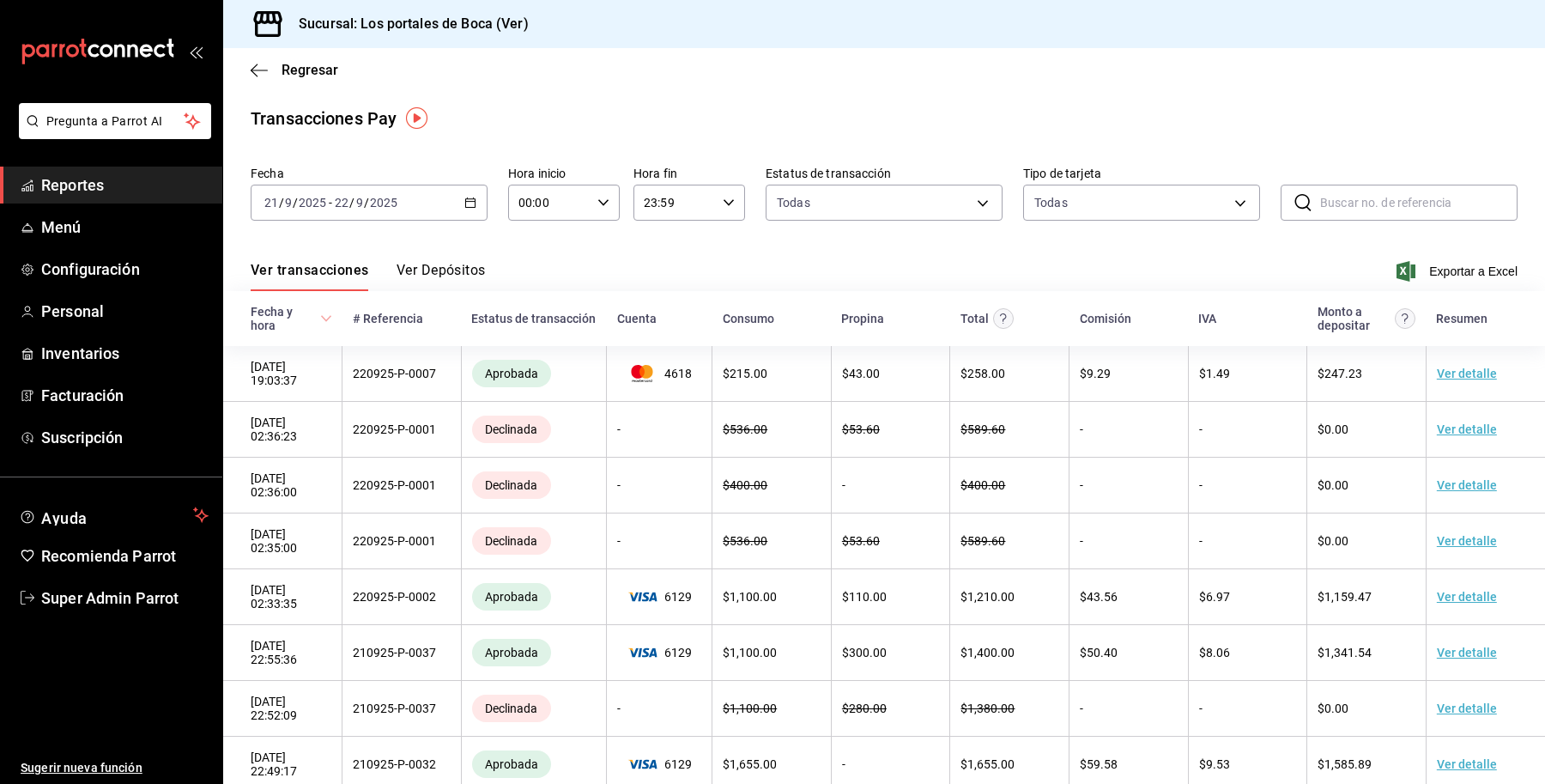
click at [400, 202] on div "2025-09-21 21 / 9 / 2025 - 2025-09-22 22 / 9 / 2025" at bounding box center [368, 202] width 236 height 36
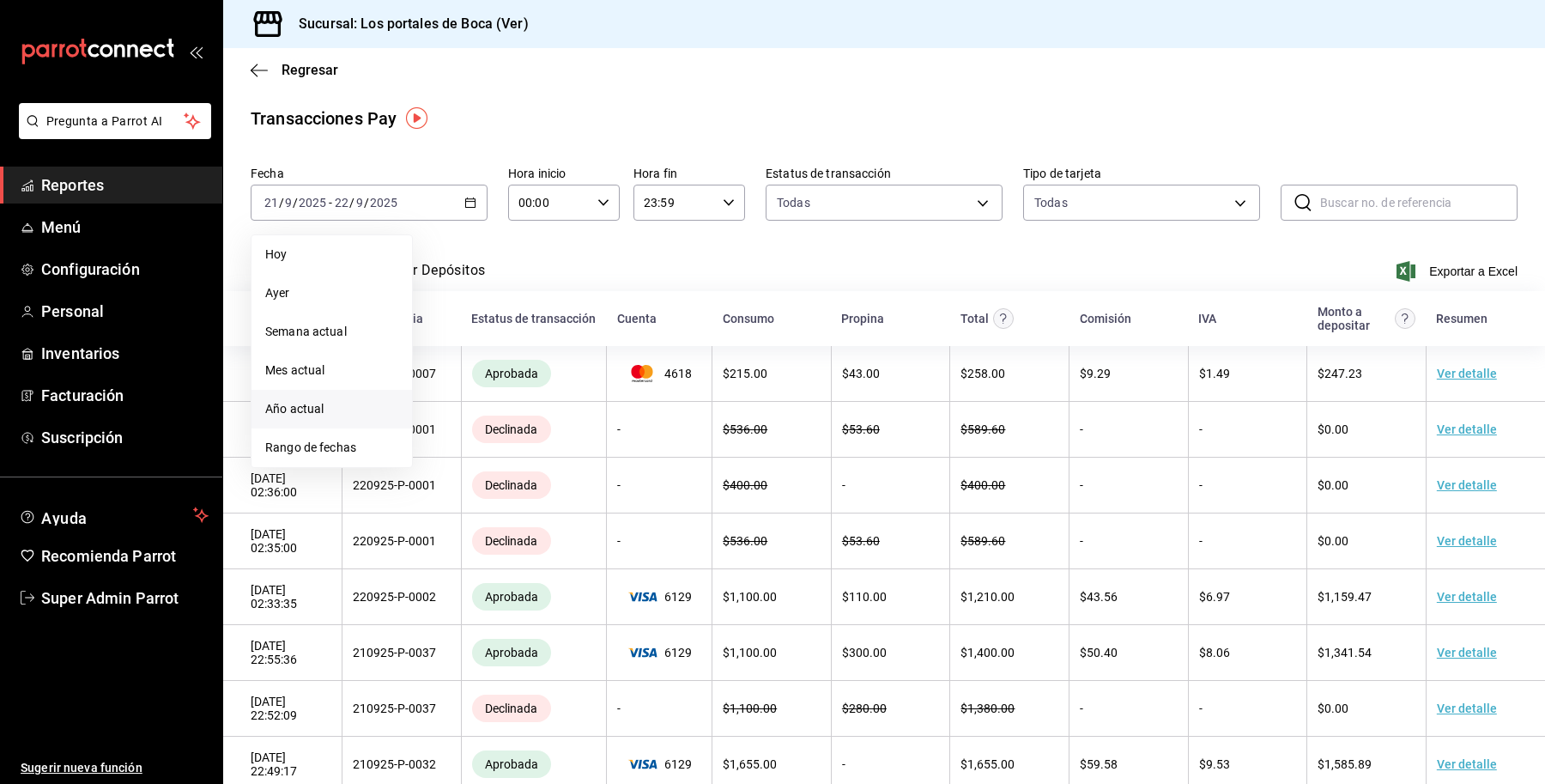
click at [353, 414] on span "Año actual" at bounding box center [331, 409] width 133 height 18
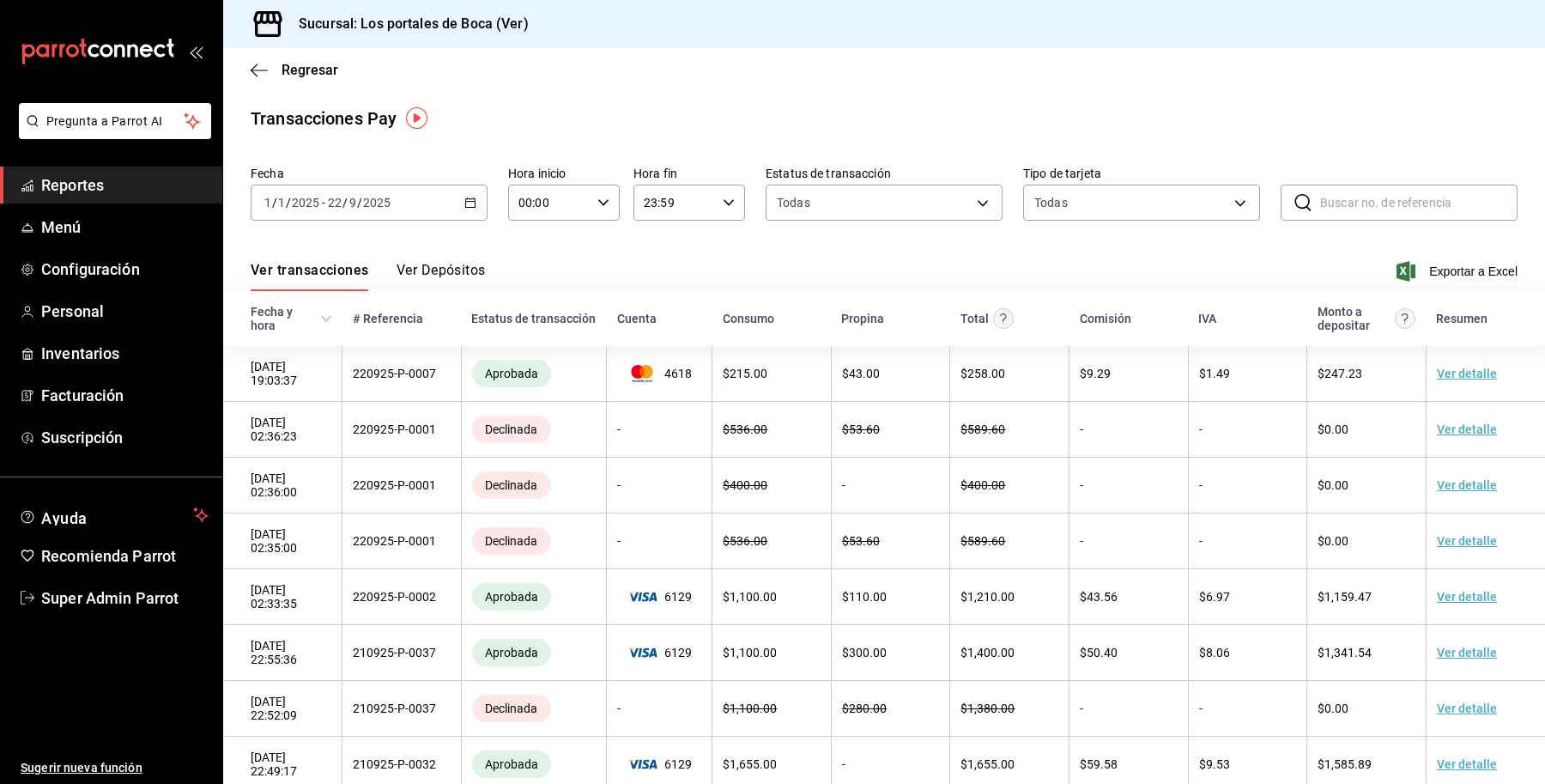
click at [452, 274] on button "Ver Depósitos" at bounding box center [441, 276] width 89 height 29
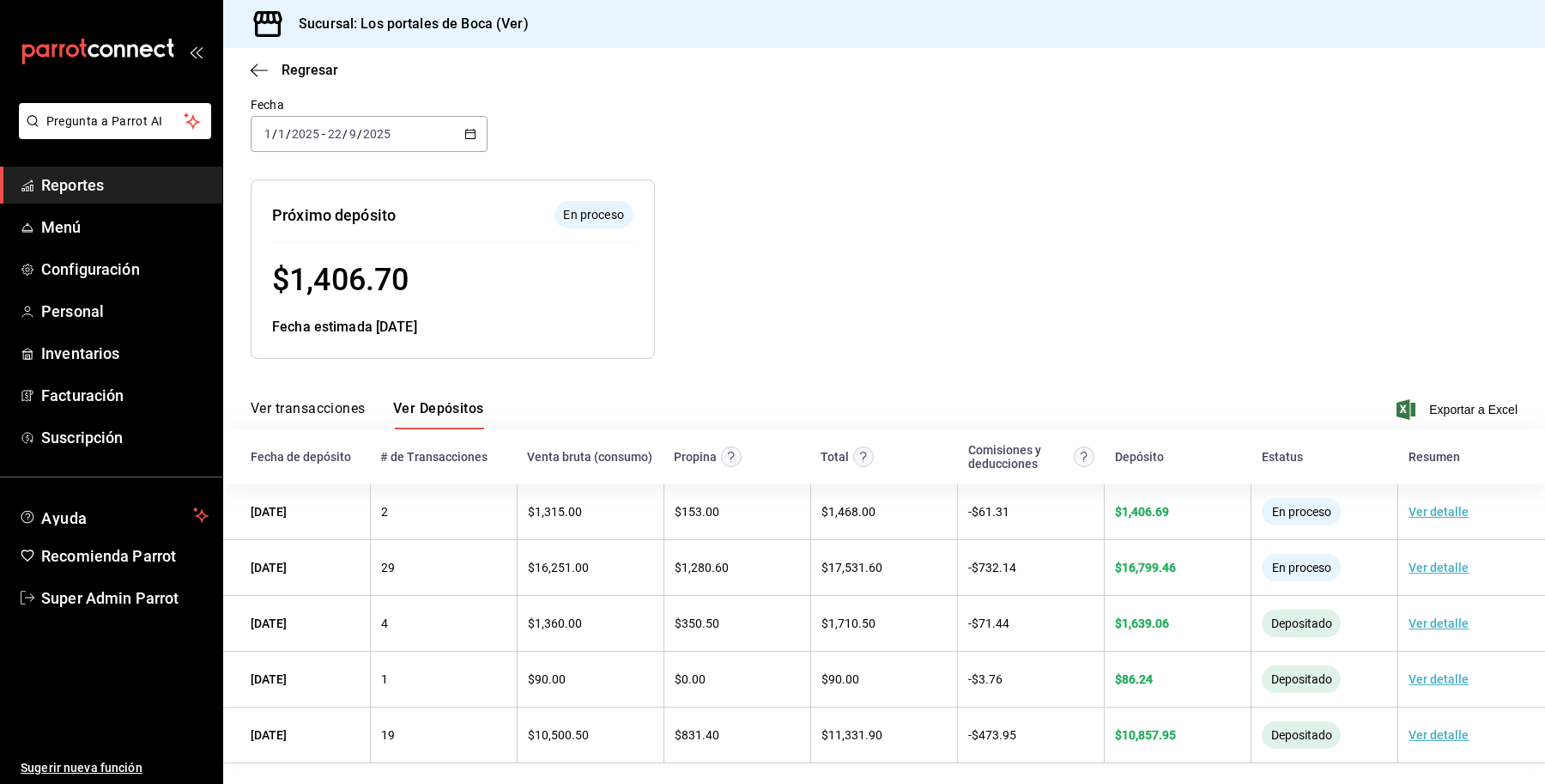
scroll to position [114, 0]
